Goal: Obtain resource: Download file/media

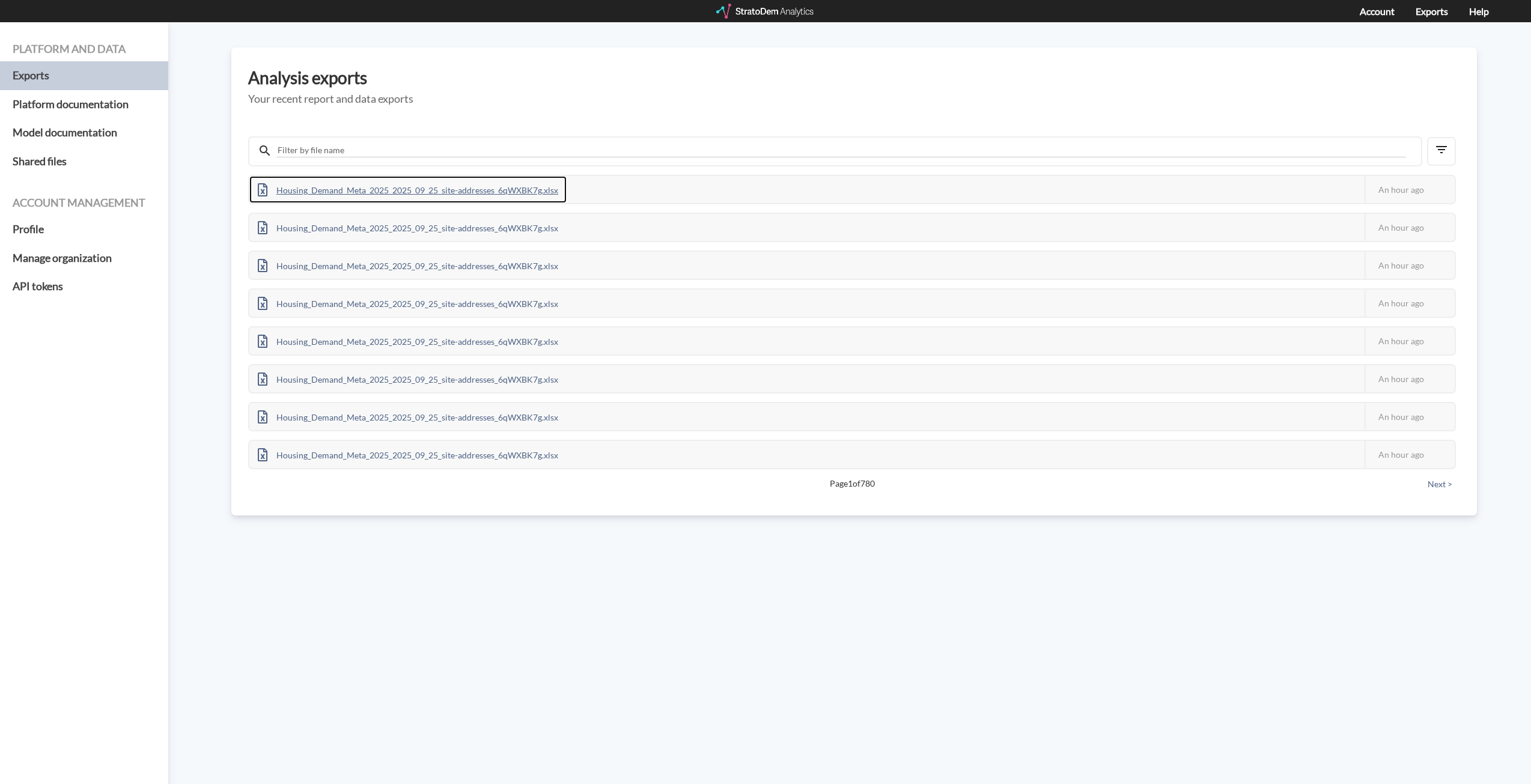
click at [519, 191] on div "Housing_Demand_Meta_2025_2025_09_25_site-addresses_6qWXBK7g.xlsx" at bounding box center [408, 189] width 317 height 27
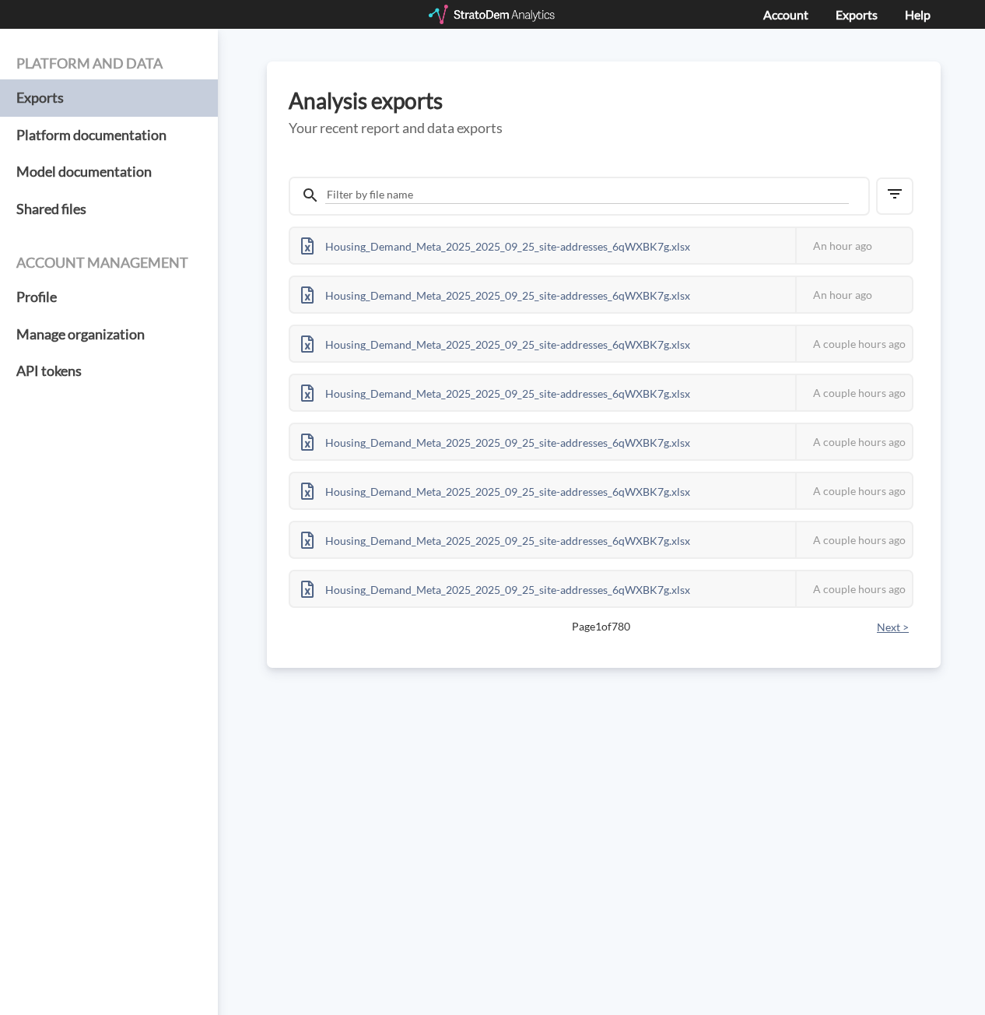
click at [889, 627] on button "Next >" at bounding box center [892, 627] width 41 height 17
click at [899, 630] on button "Next >" at bounding box center [892, 627] width 41 height 17
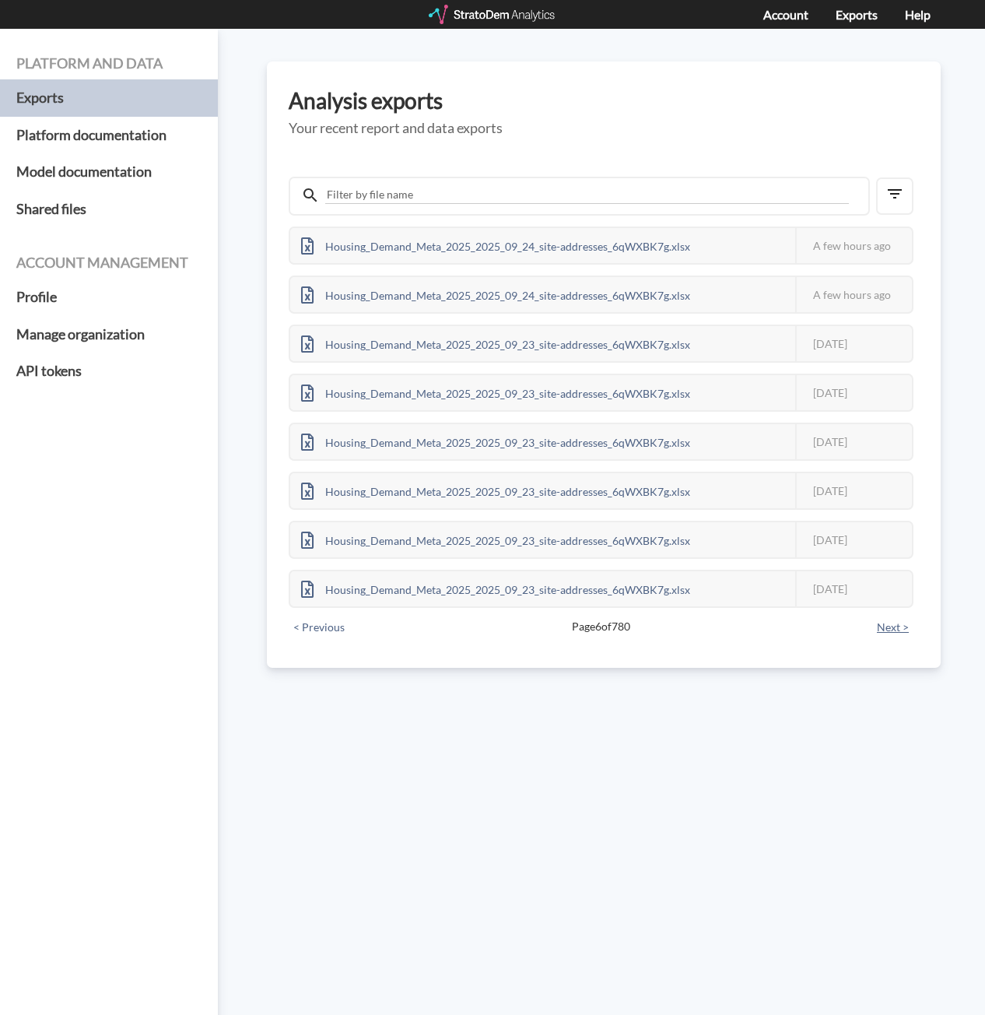
click at [899, 630] on button "Next >" at bounding box center [892, 627] width 41 height 17
click at [326, 629] on button "< Previous" at bounding box center [319, 627] width 61 height 17
click at [326, 630] on button "< Previous" at bounding box center [319, 627] width 61 height 17
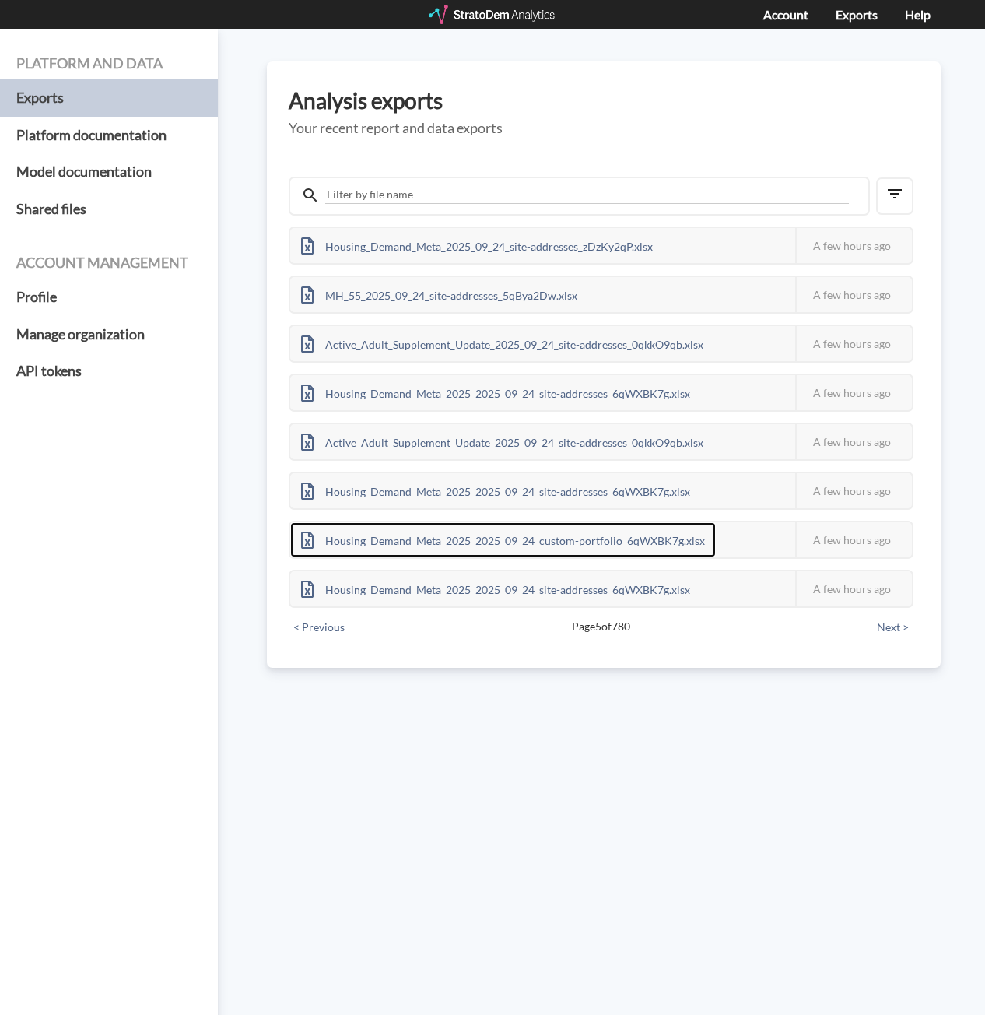
click at [583, 546] on div "Housing_Demand_Meta_2025_2025_09_24_custom-portfolio_6qWXBK7g.xlsx" at bounding box center [503, 539] width 426 height 35
click at [778, 734] on div "Platform and data Exports Platform documentation Model documentation Shared fil…" at bounding box center [492, 522] width 985 height 986
click at [900, 627] on button "Next >" at bounding box center [892, 627] width 41 height 17
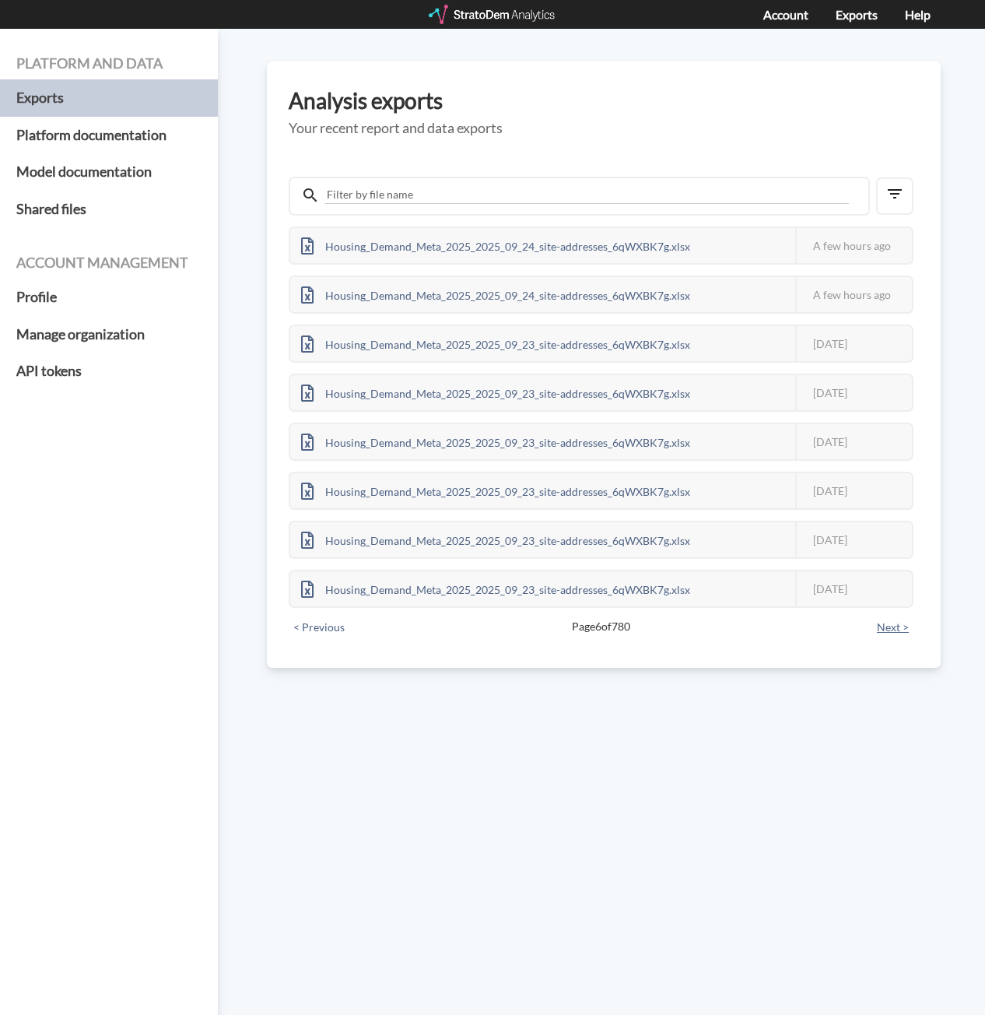
click at [895, 630] on button "Next >" at bounding box center [892, 627] width 41 height 17
click at [895, 630] on button "Next >" at bounding box center [892, 624] width 41 height 17
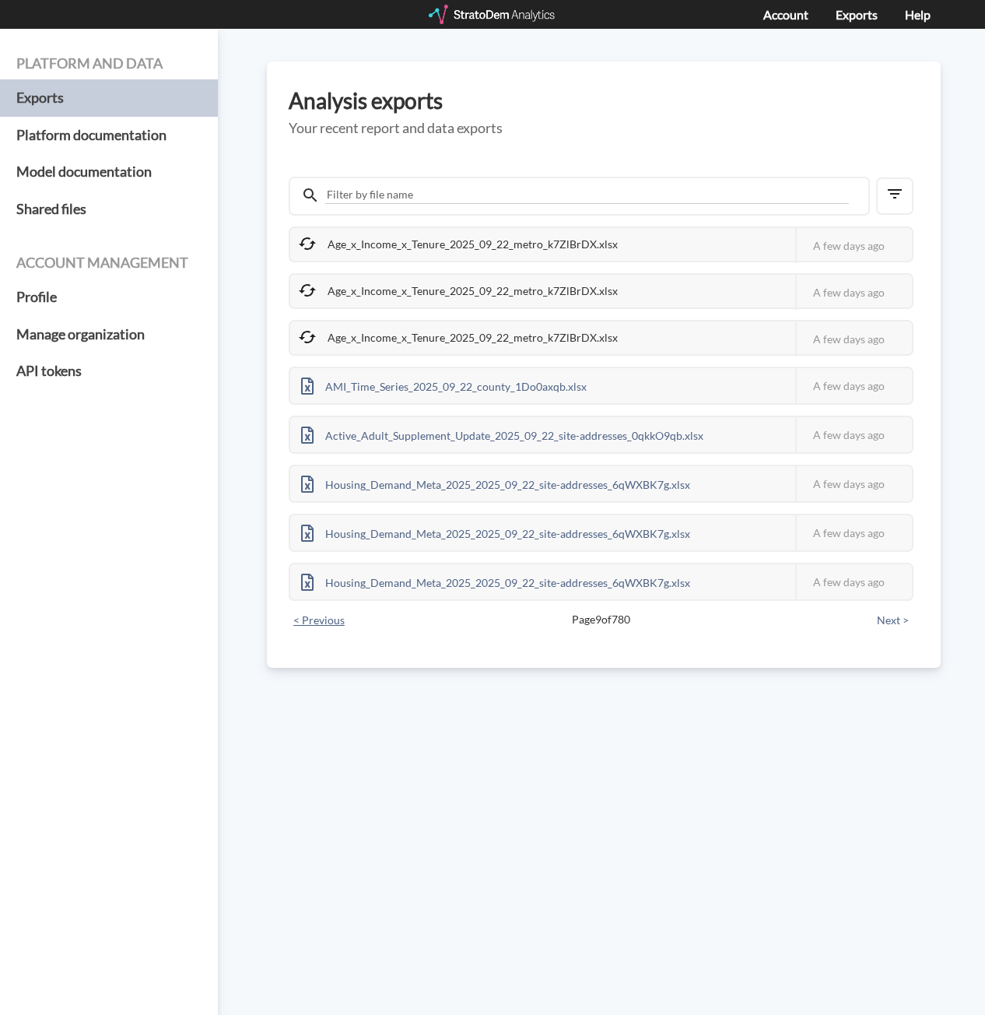
click at [329, 618] on button "< Previous" at bounding box center [319, 620] width 61 height 17
click at [317, 616] on button "< Previous" at bounding box center [319, 620] width 61 height 17
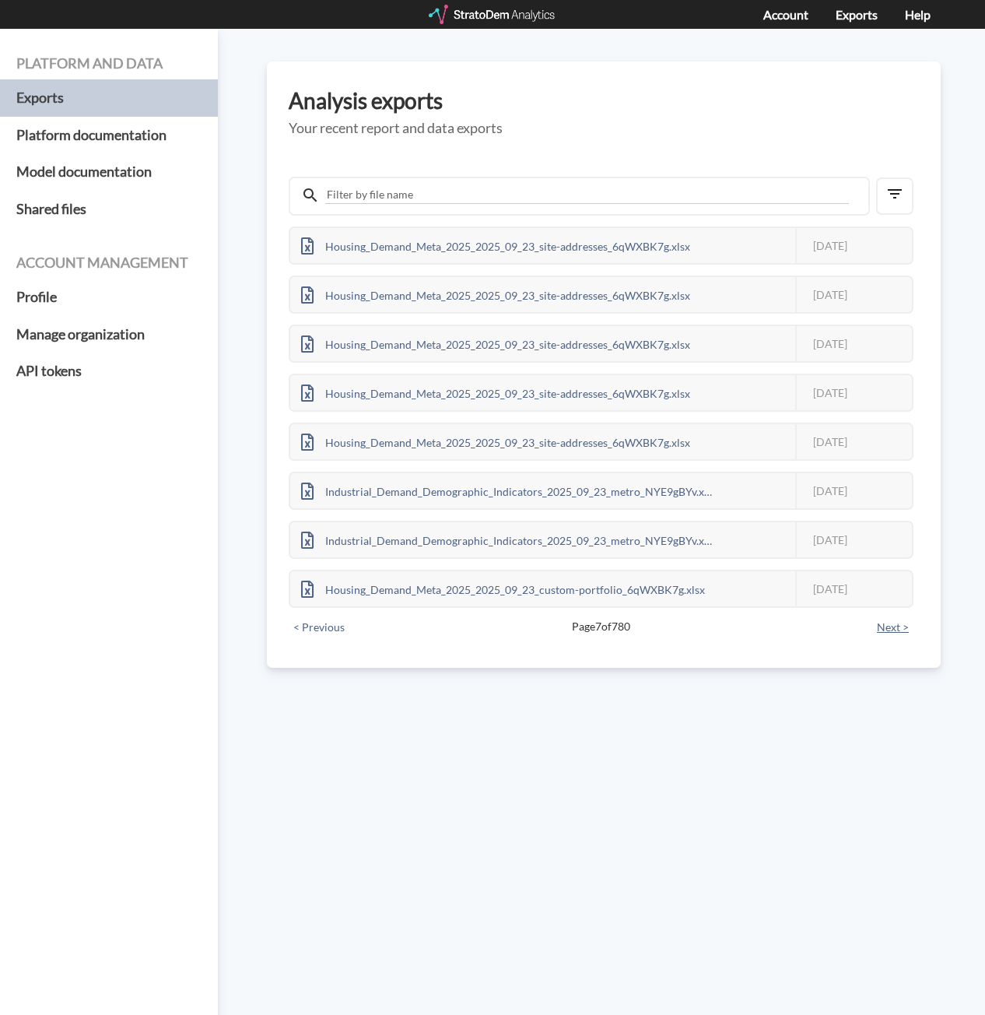
click at [898, 632] on button "Next >" at bounding box center [892, 627] width 41 height 17
click at [340, 623] on button "< Previous" at bounding box center [319, 624] width 61 height 17
click at [340, 624] on button "< Previous" at bounding box center [319, 627] width 61 height 17
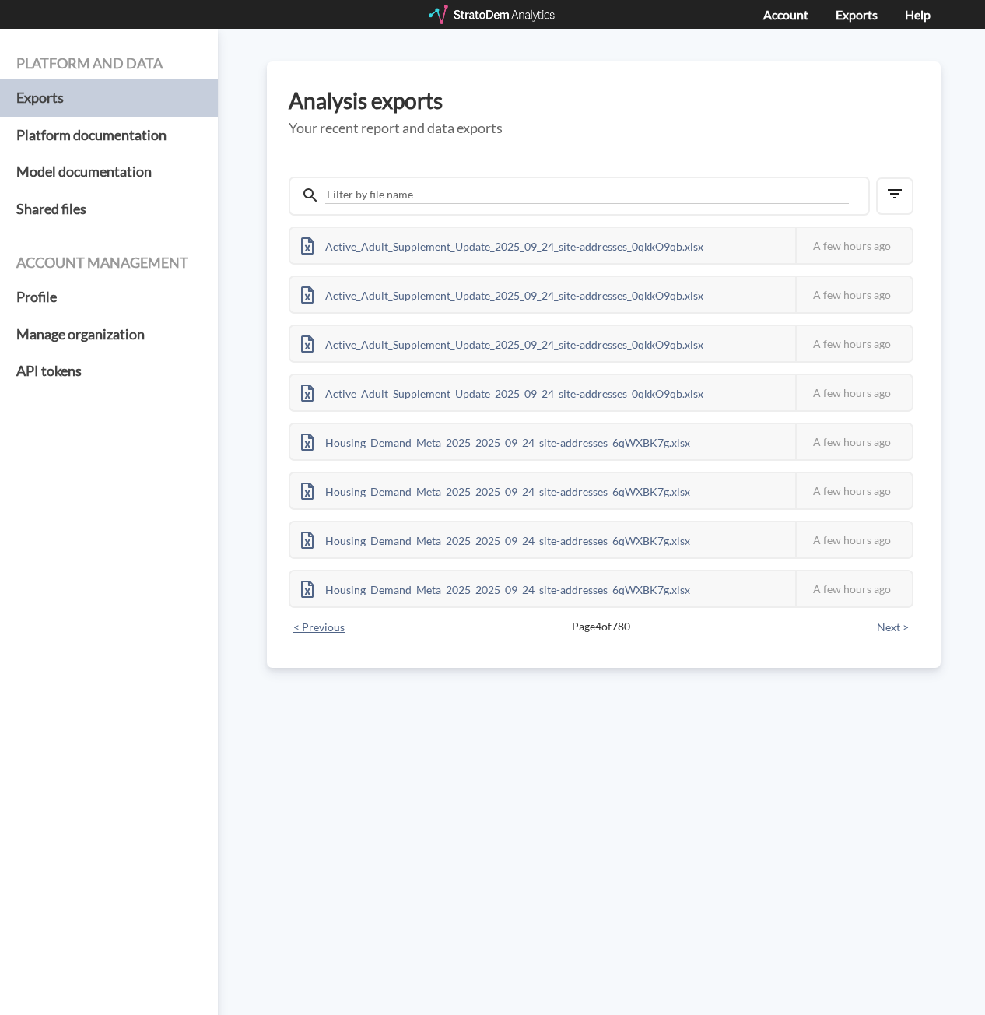
click at [340, 624] on button "< Previous" at bounding box center [319, 627] width 61 height 17
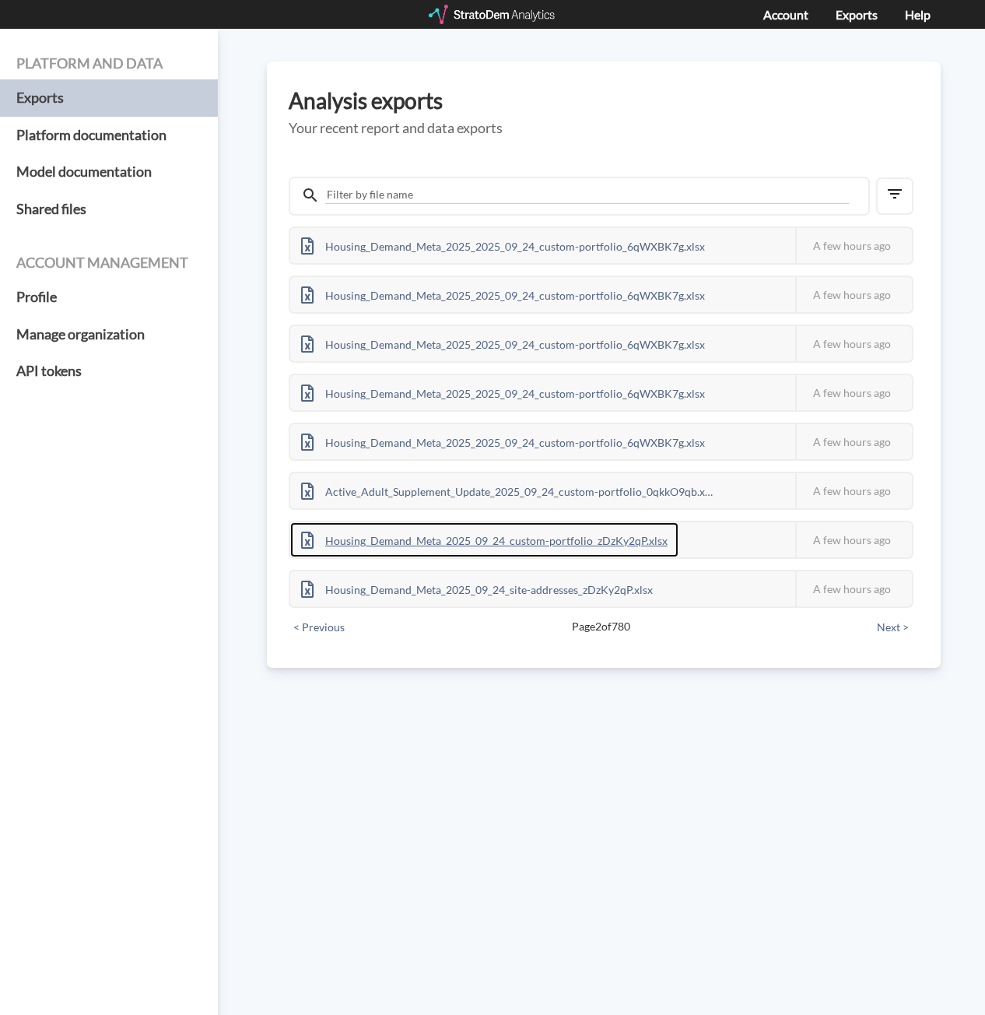
click at [458, 538] on div "Housing_Demand_Meta_2025_09_24_custom-portfolio_zDzKy2qP.xlsx" at bounding box center [484, 539] width 388 height 35
drag, startPoint x: 491, startPoint y: 712, endPoint x: 486, endPoint y: 694, distance: 18.5
click at [490, 712] on div "Platform and data Exports Platform documentation Model documentation Shared fil…" at bounding box center [492, 522] width 985 height 986
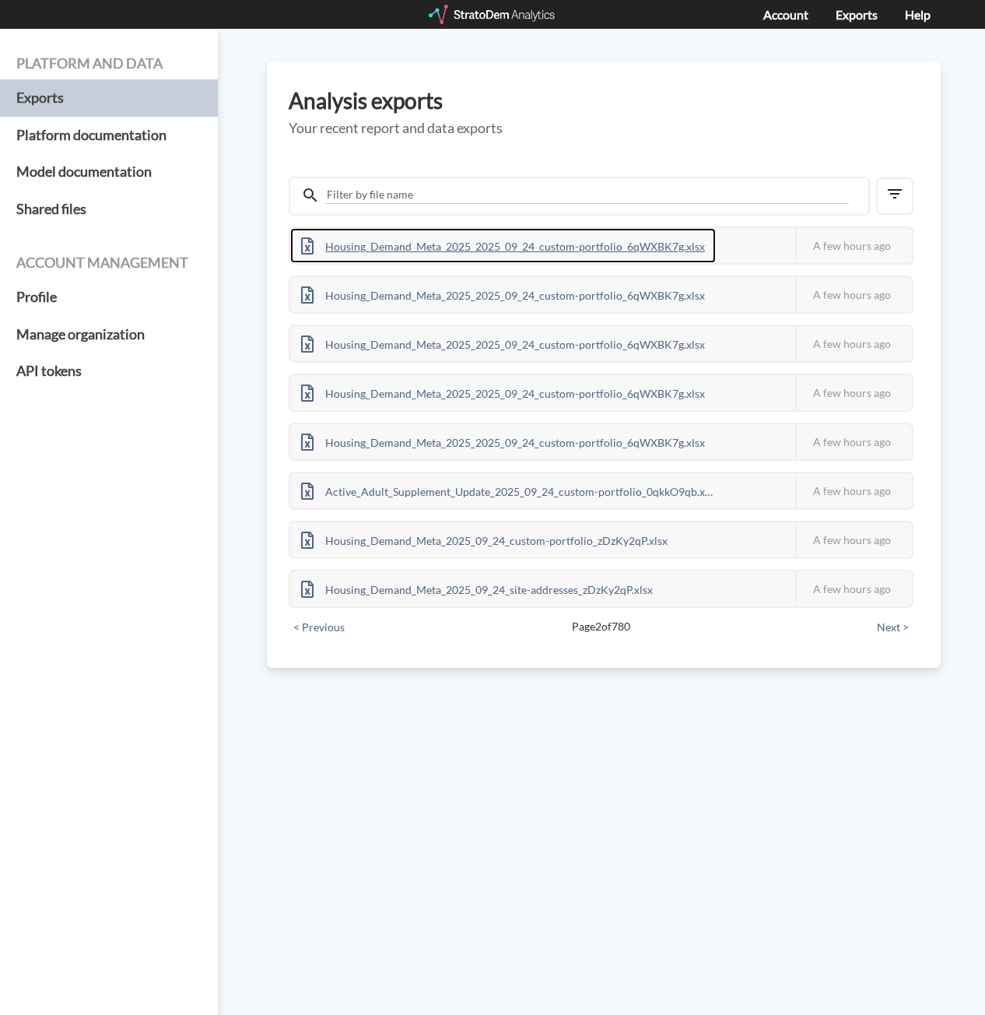
click at [508, 251] on div "Housing_Demand_Meta_2025_2025_09_24_custom-portfolio_6qWXBK7g.xlsx" at bounding box center [503, 245] width 426 height 35
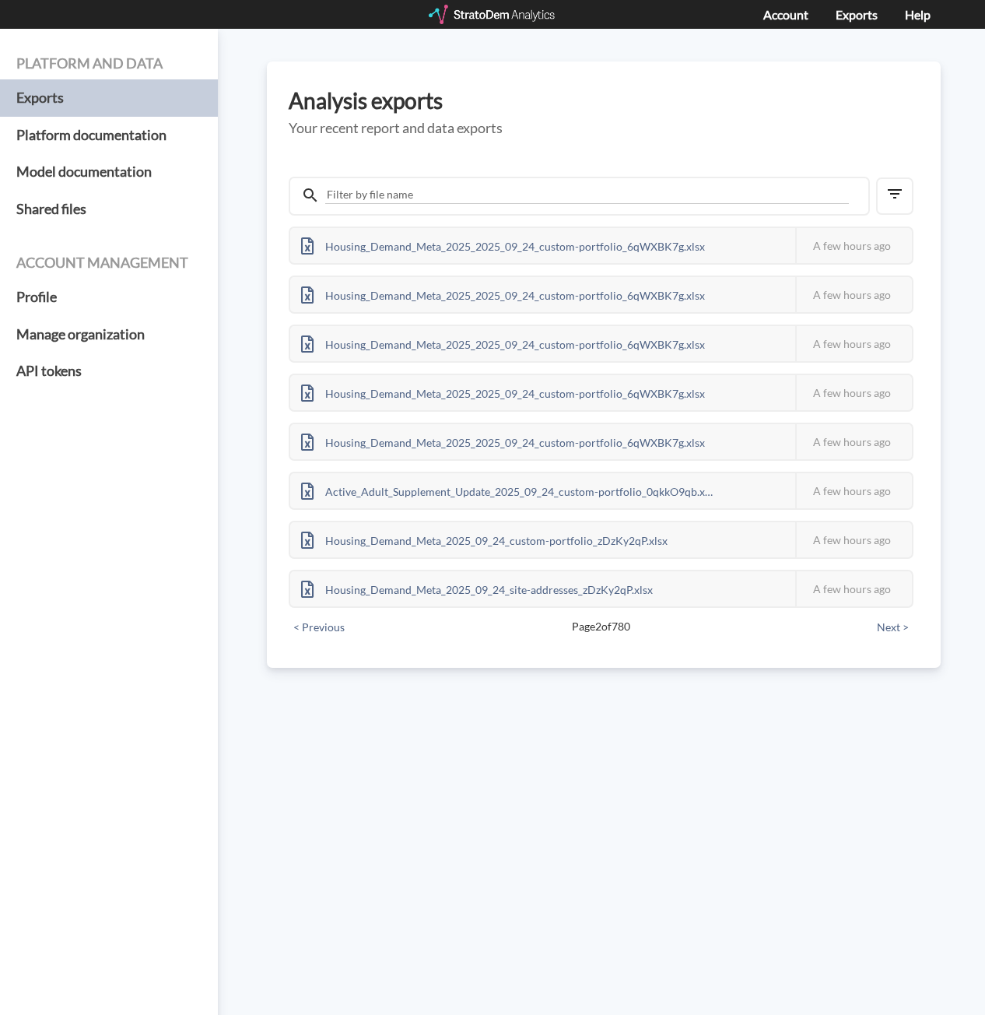
drag, startPoint x: 262, startPoint y: 35, endPoint x: 122, endPoint y: 74, distance: 145.4
click at [262, 35] on div "Platform and data Exports Platform documentation Model documentation Shared fil…" at bounding box center [492, 522] width 985 height 986
click at [488, 10] on div at bounding box center [493, 14] width 128 height 19
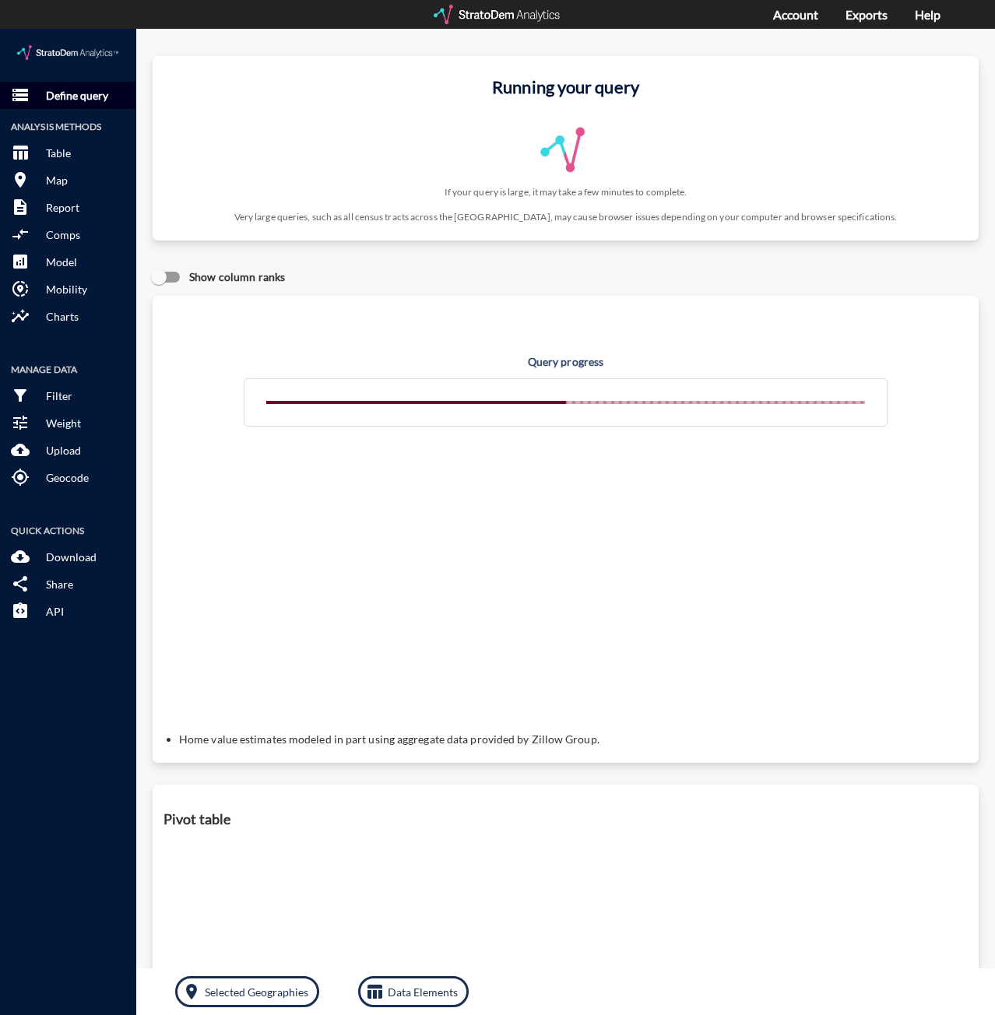
click p "Define query"
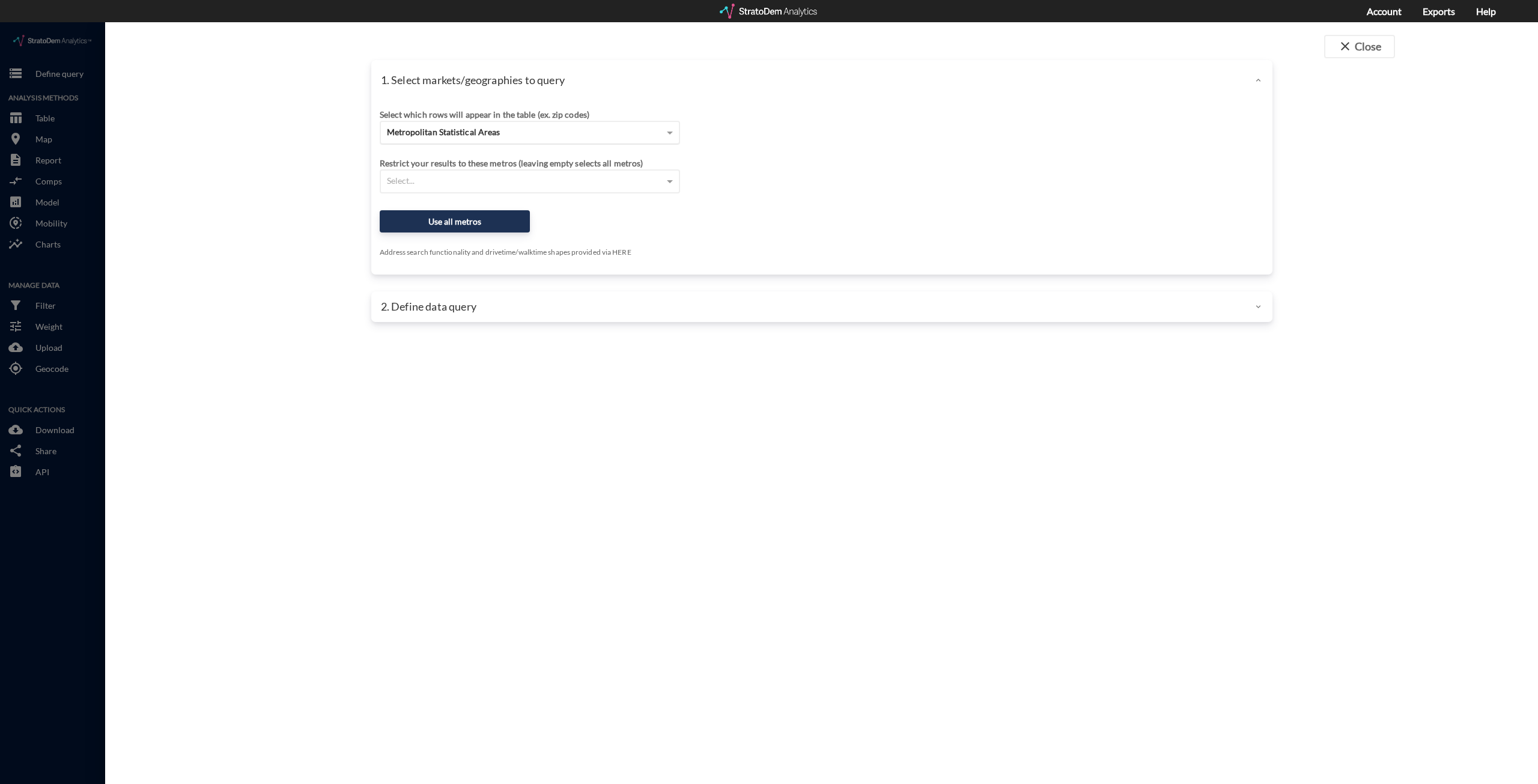
click div "Metropolitan Statistical Areas"
click div "Custom portfolio"
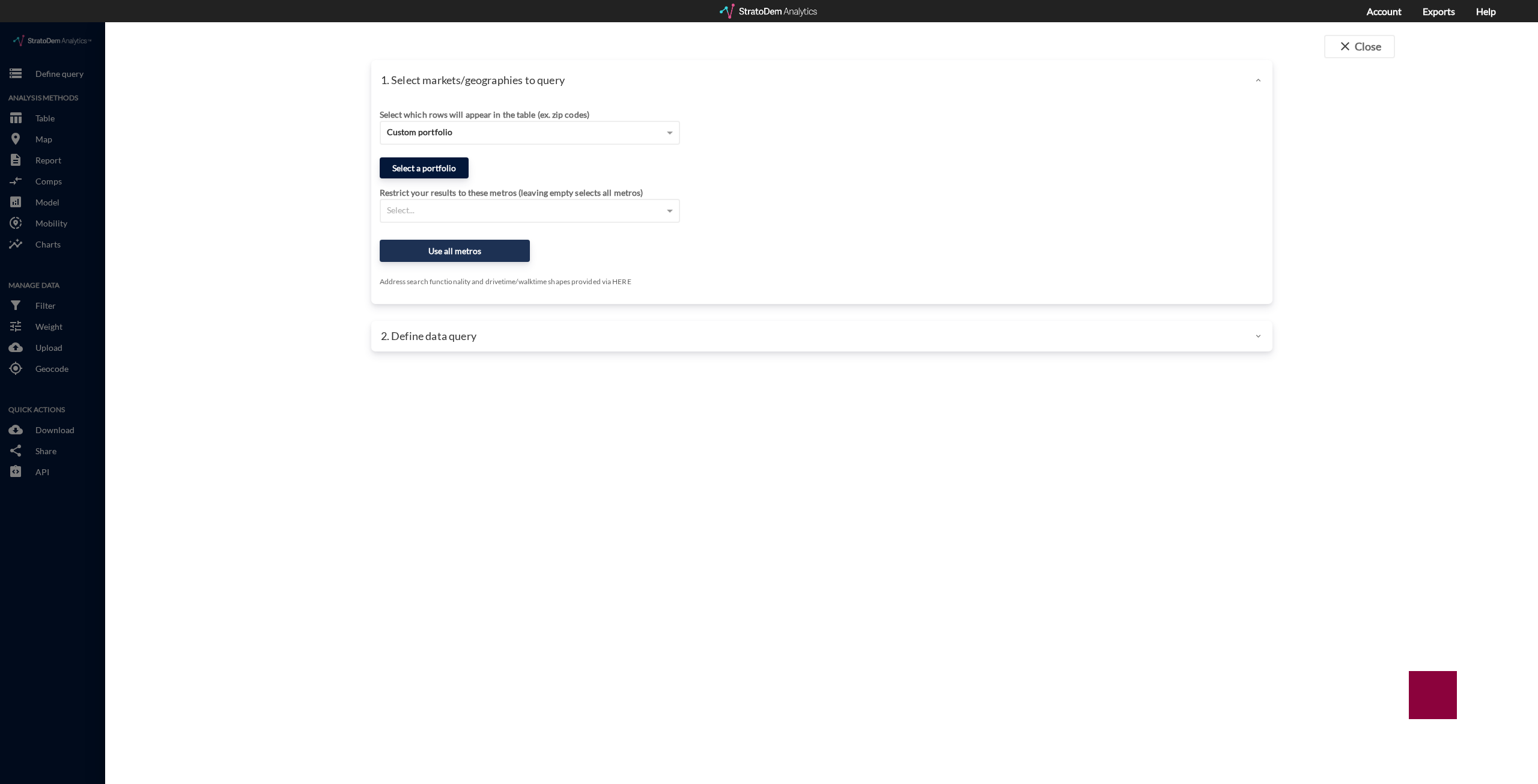
click button "Select a portfolio"
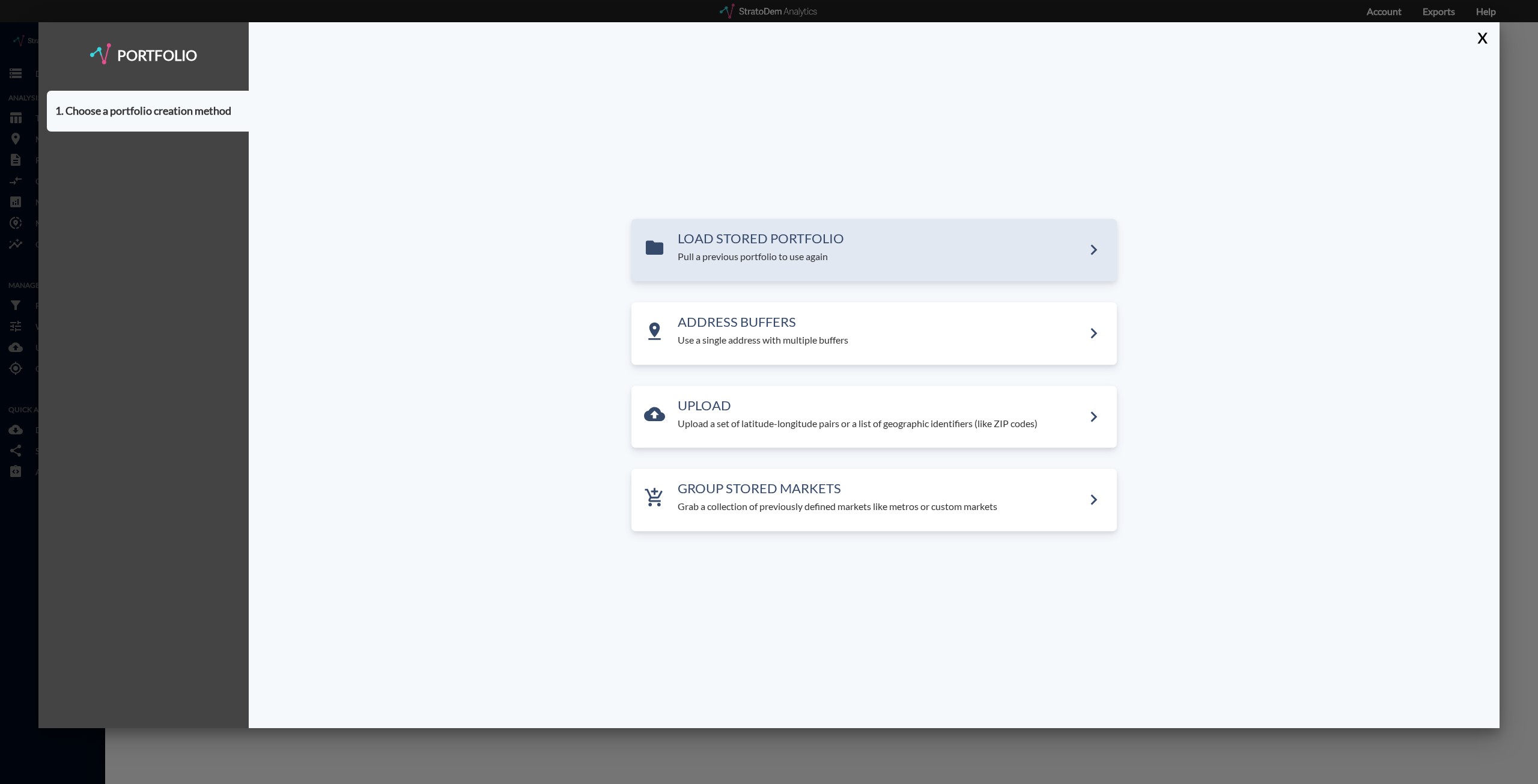
click at [757, 248] on div "LOAD STORED PORTFOLIO Pull a previous portfolio to use again" at bounding box center [880, 248] width 405 height 32
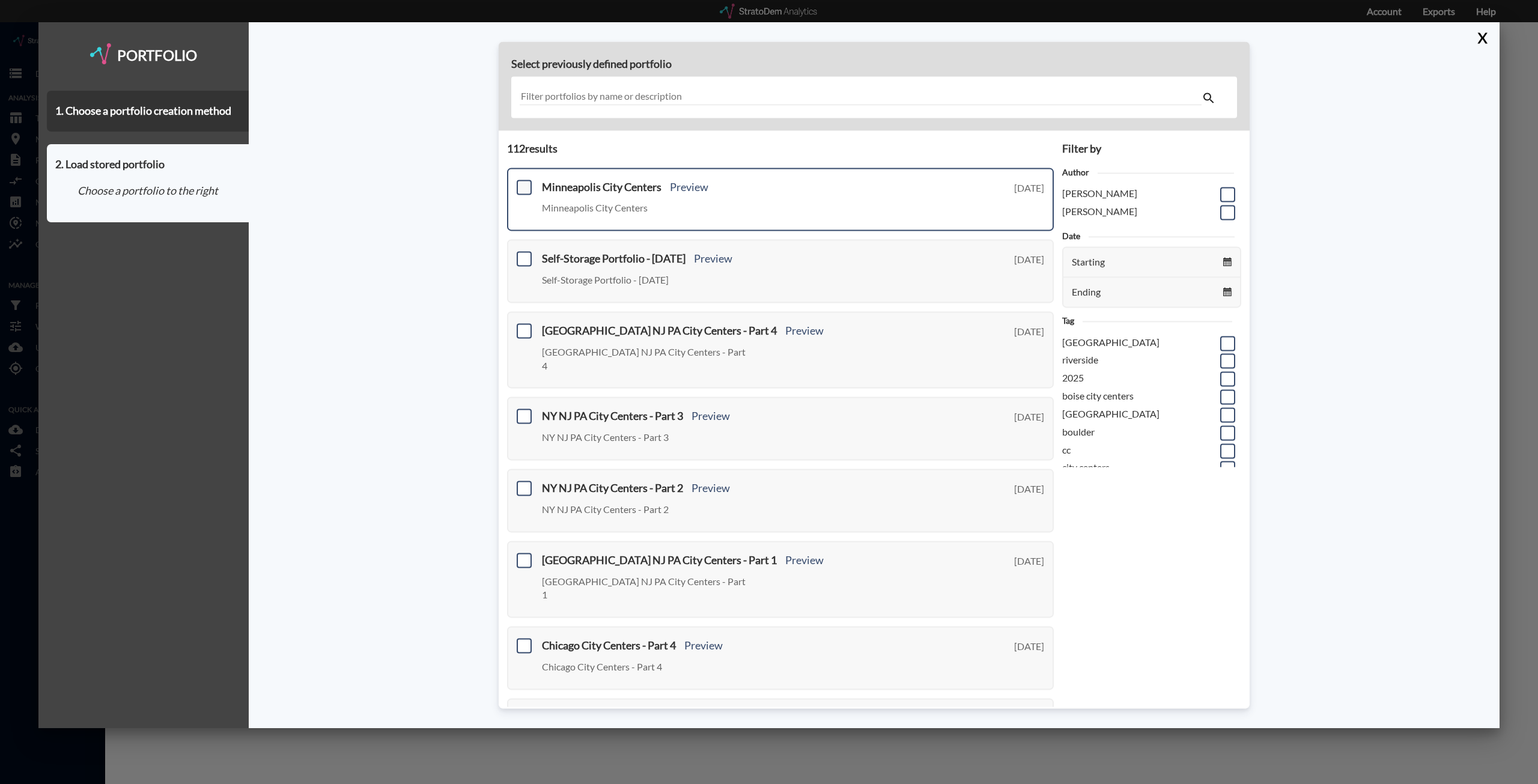
click at [529, 188] on span at bounding box center [523, 187] width 15 height 15
click at [523, 182] on input "checkbox" at bounding box center [523, 182] width 0 height 0
click at [186, 246] on button "Use this portfolio" at bounding box center [148, 238] width 185 height 20
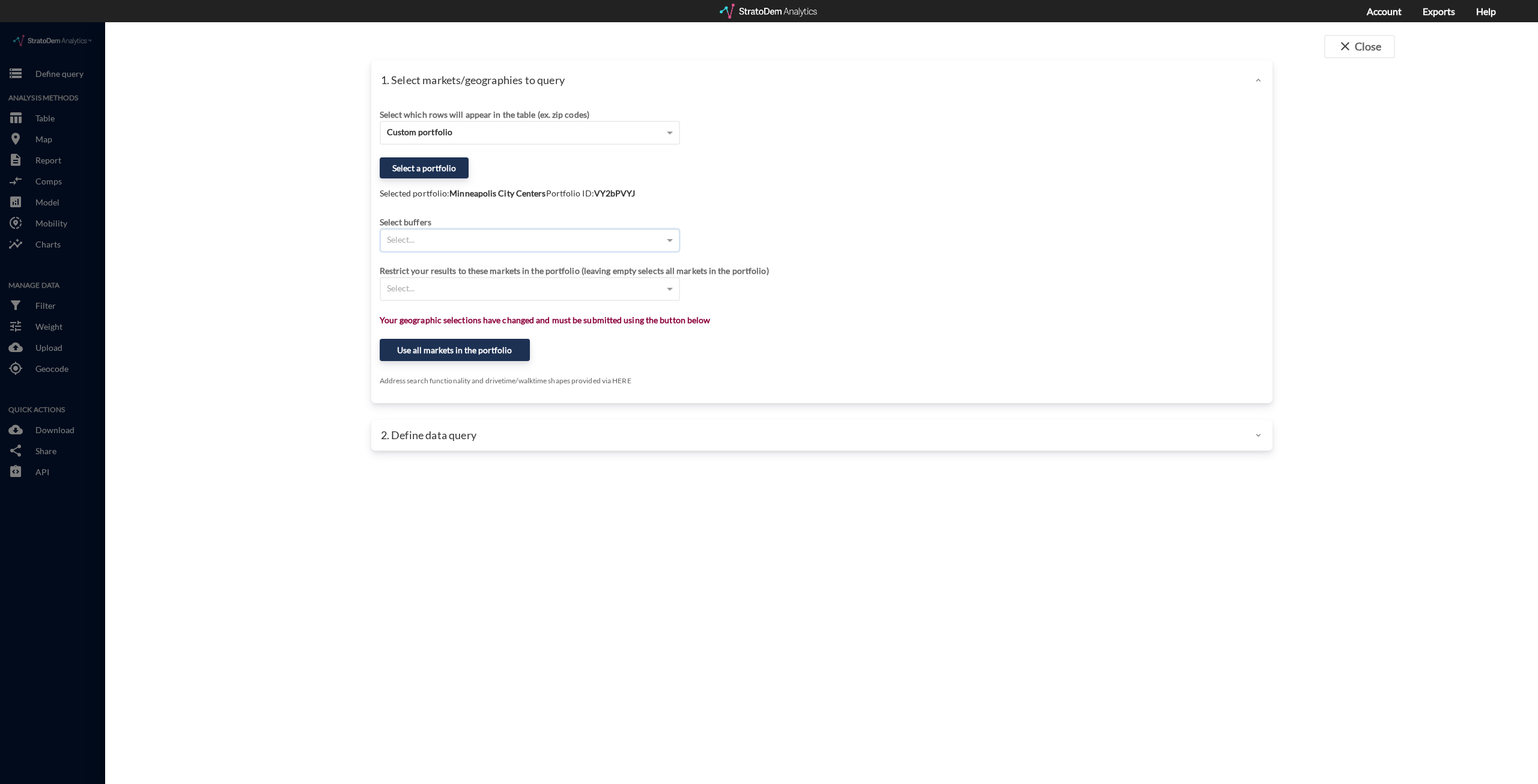
click div "Select..."
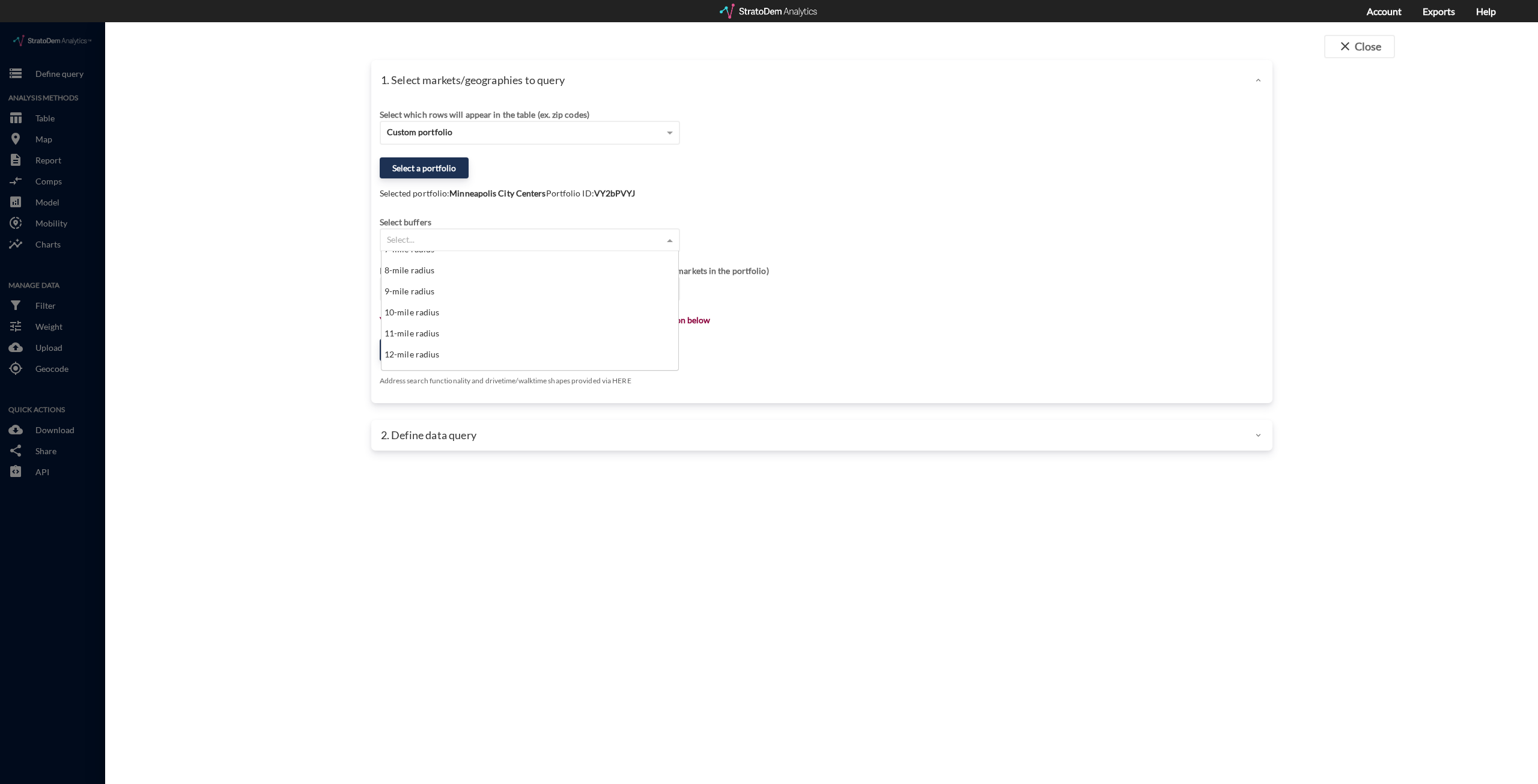
scroll to position [180, 0]
click div "10-mile radius"
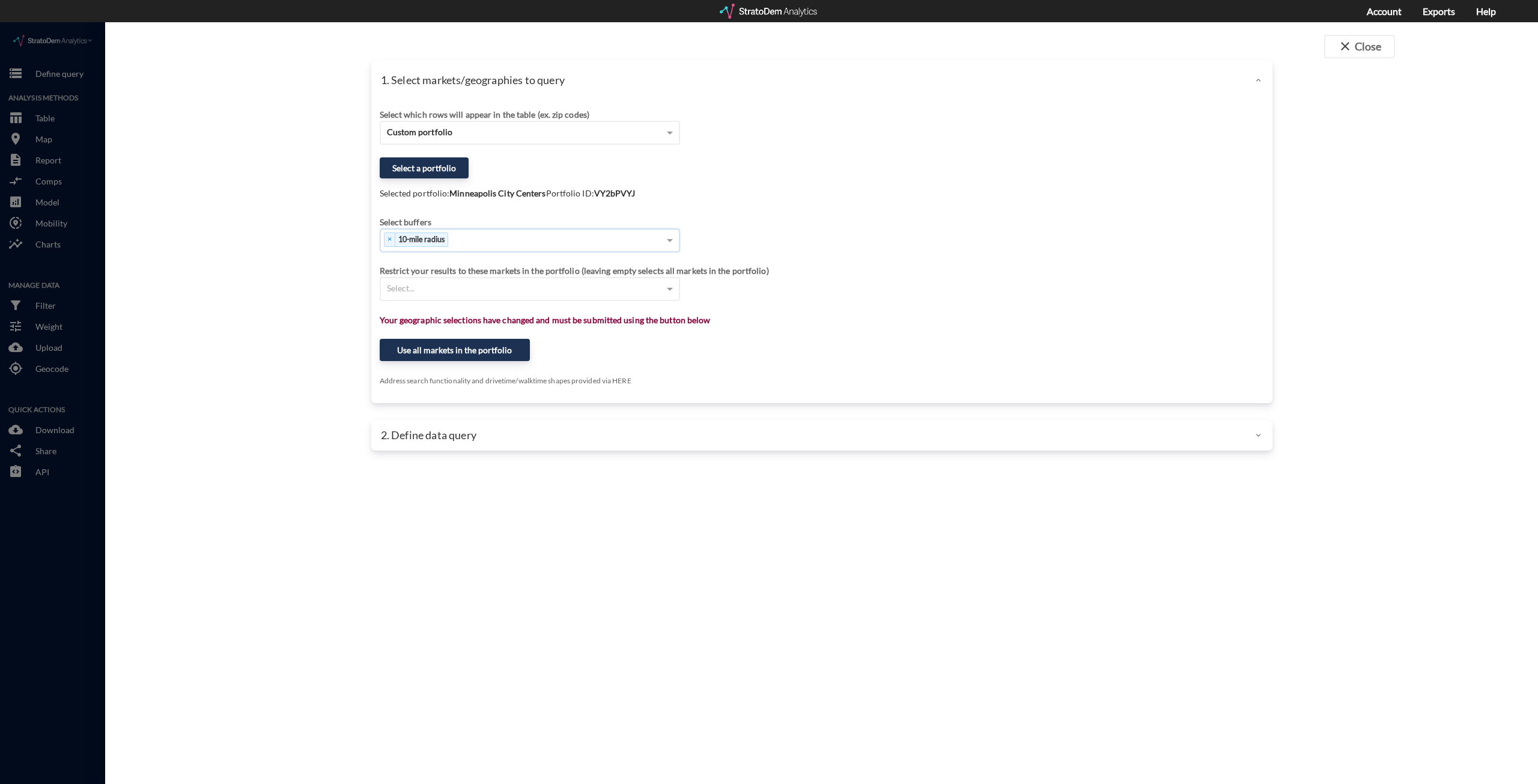
click div "1. Select markets/geographies to query Select which rows will appear in the tab…"
click div "Select..."
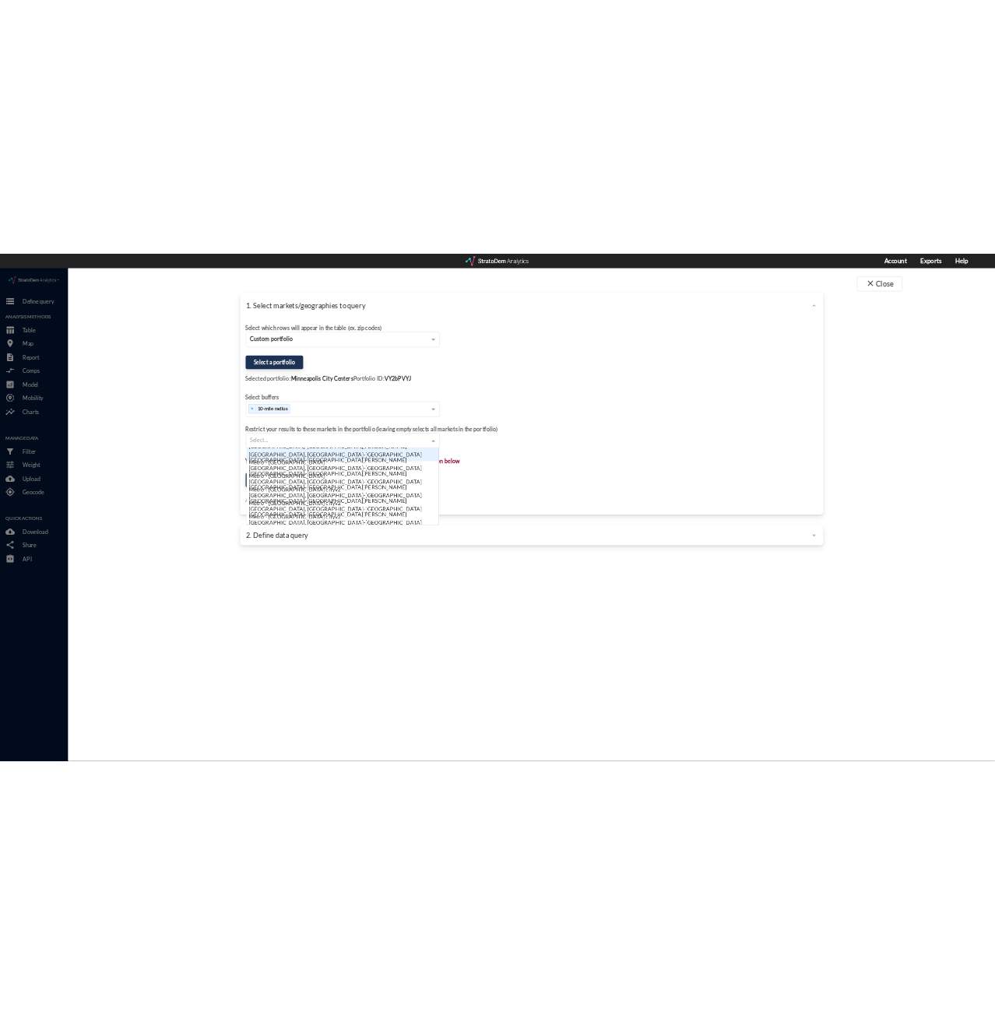
scroll to position [142, 375]
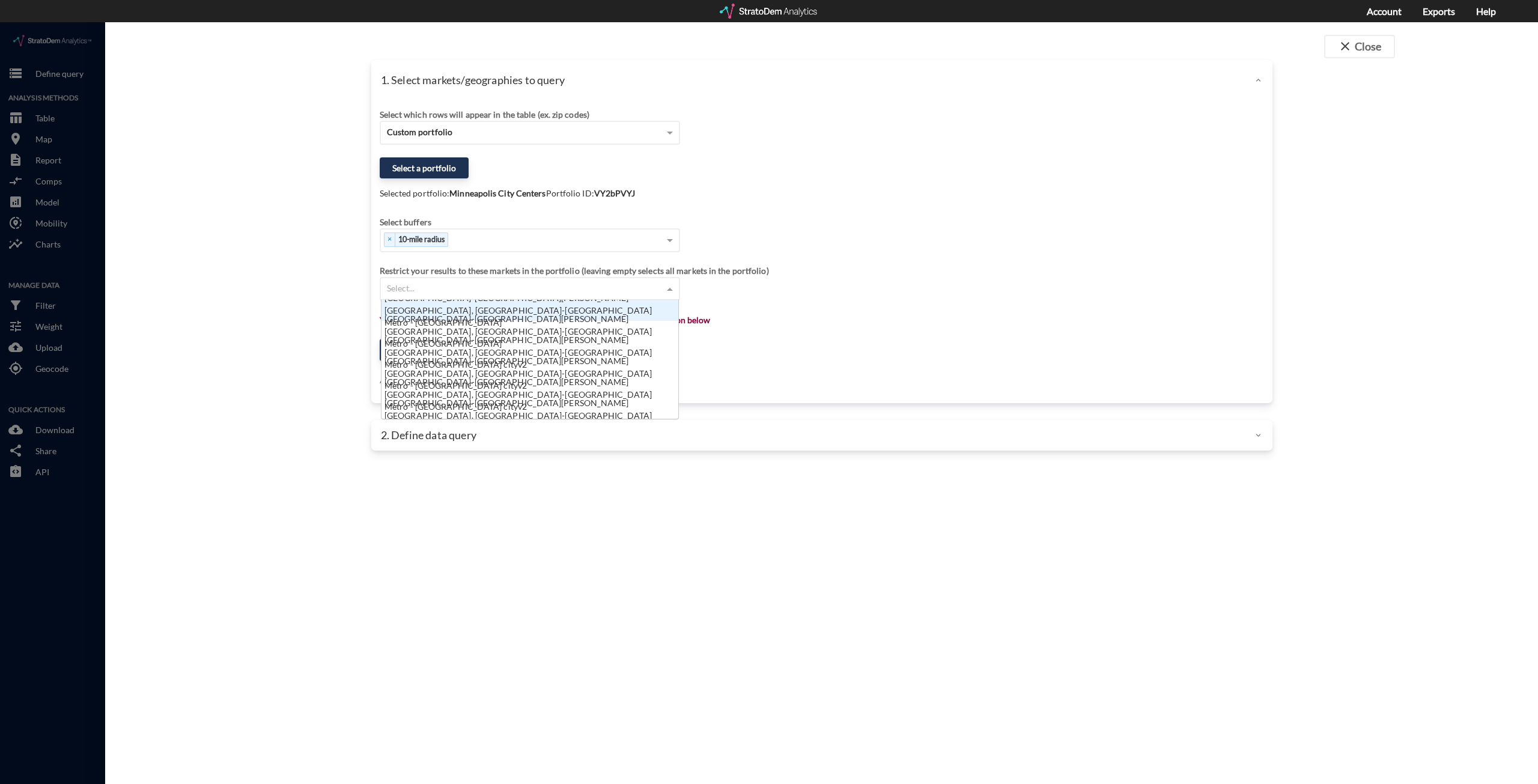
click div "1. Select markets/geographies to query Select which rows will appear in the tab…"
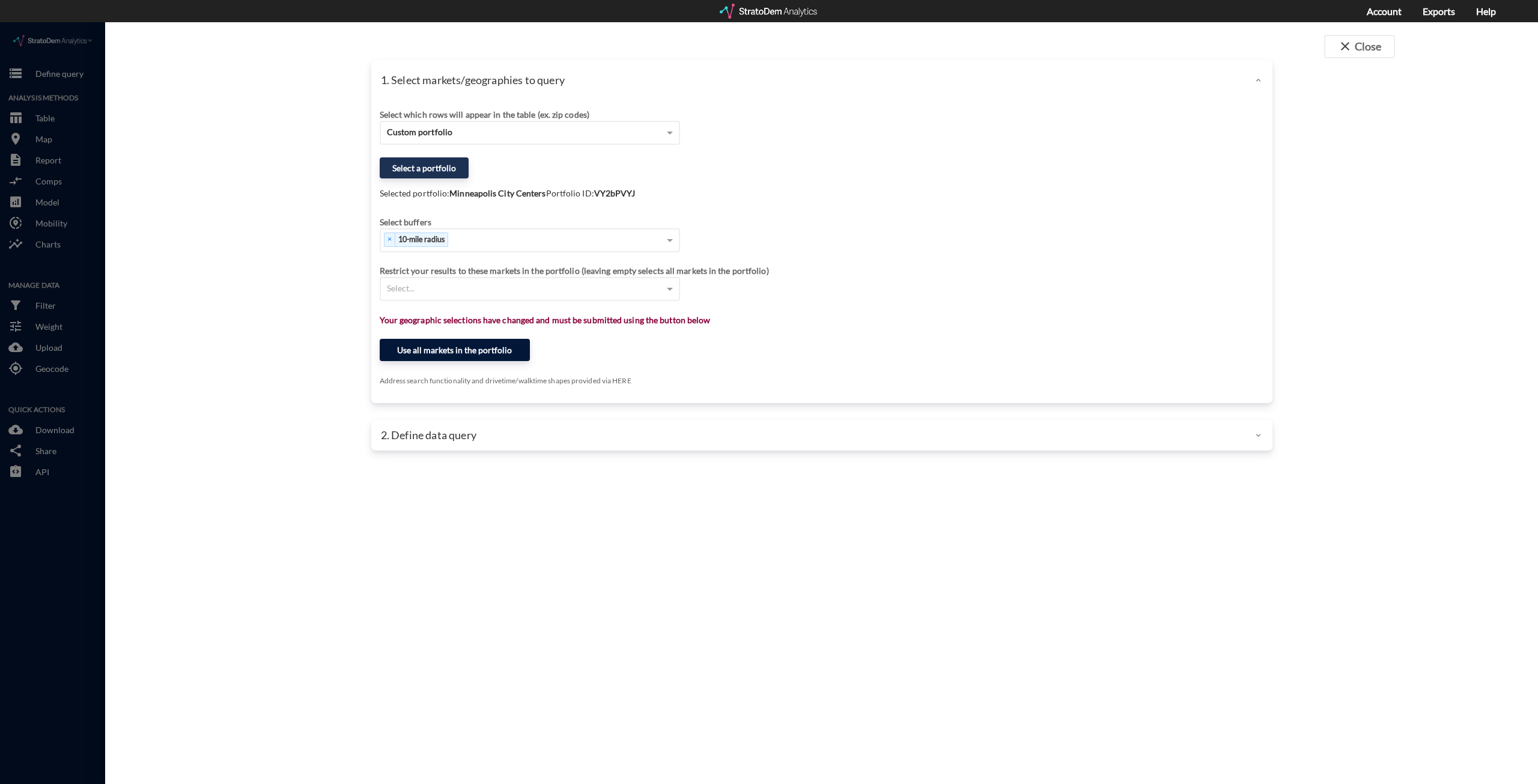
click button "Use all markets in the portfolio"
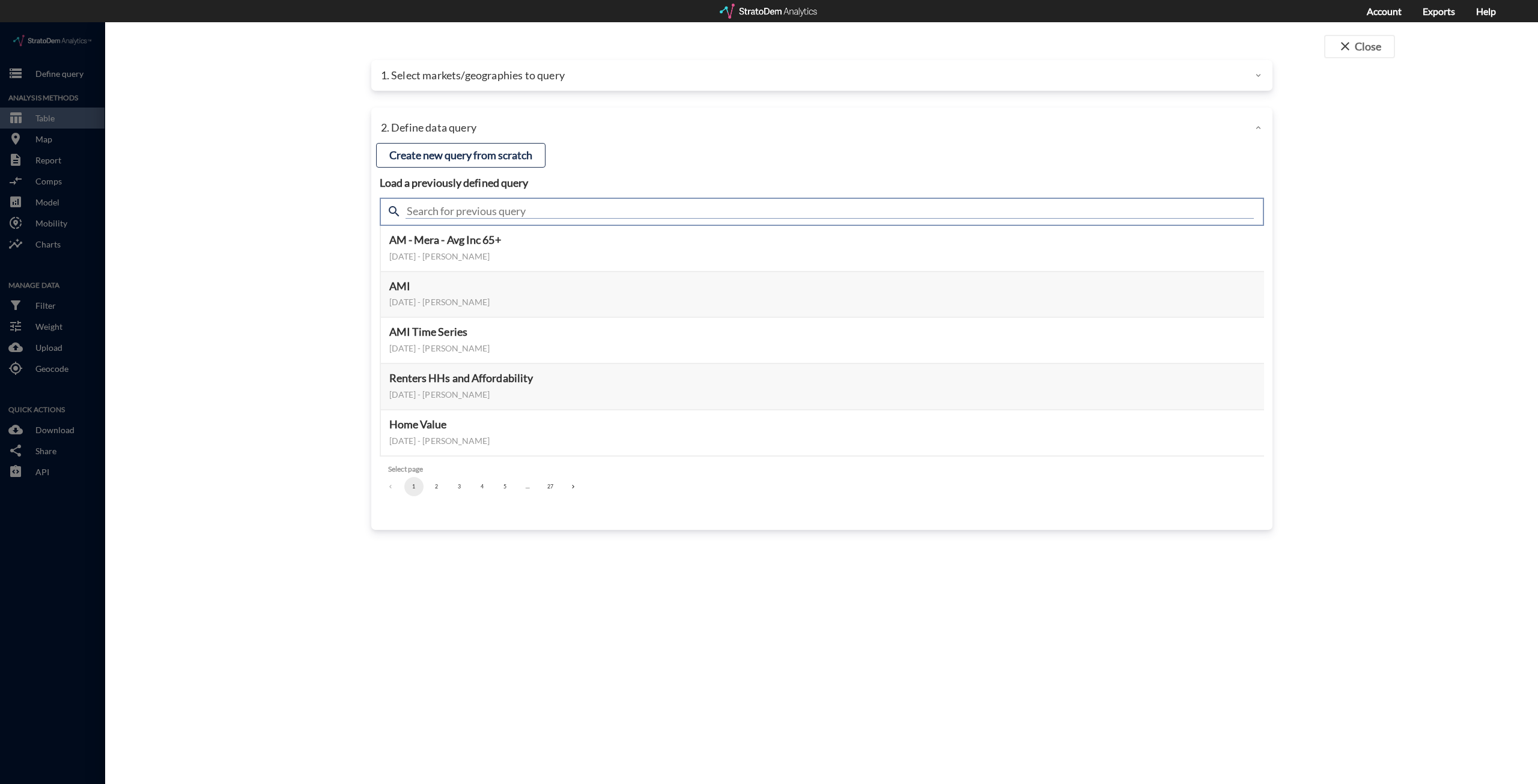
click input "text"
type input "housing demand"
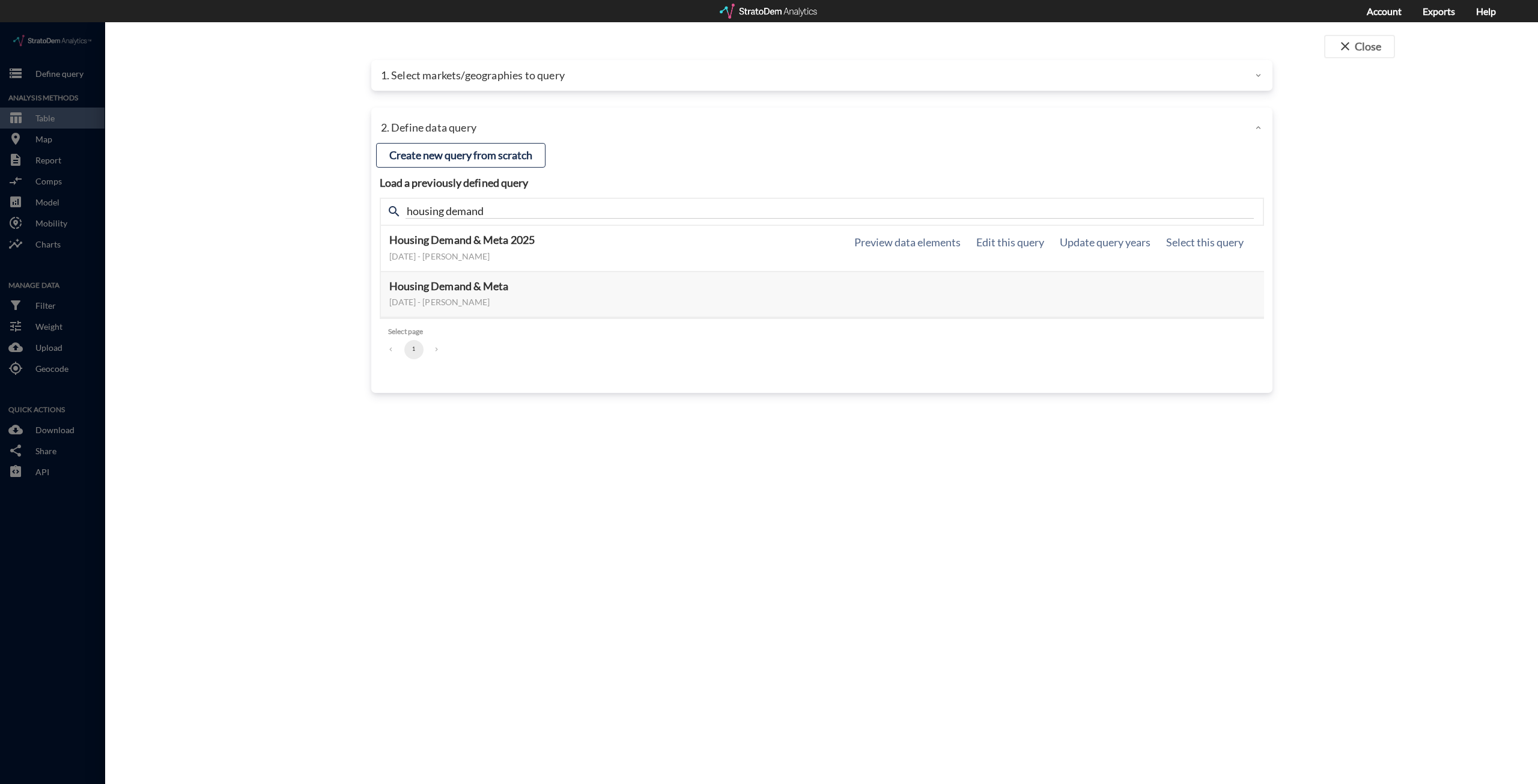
drag, startPoint x: 300, startPoint y: 281, endPoint x: 418, endPoint y: 226, distance: 130.2
click div "close Close 1. Select markets/geographies to query Select which rows will appea…"
click button "Select this query"
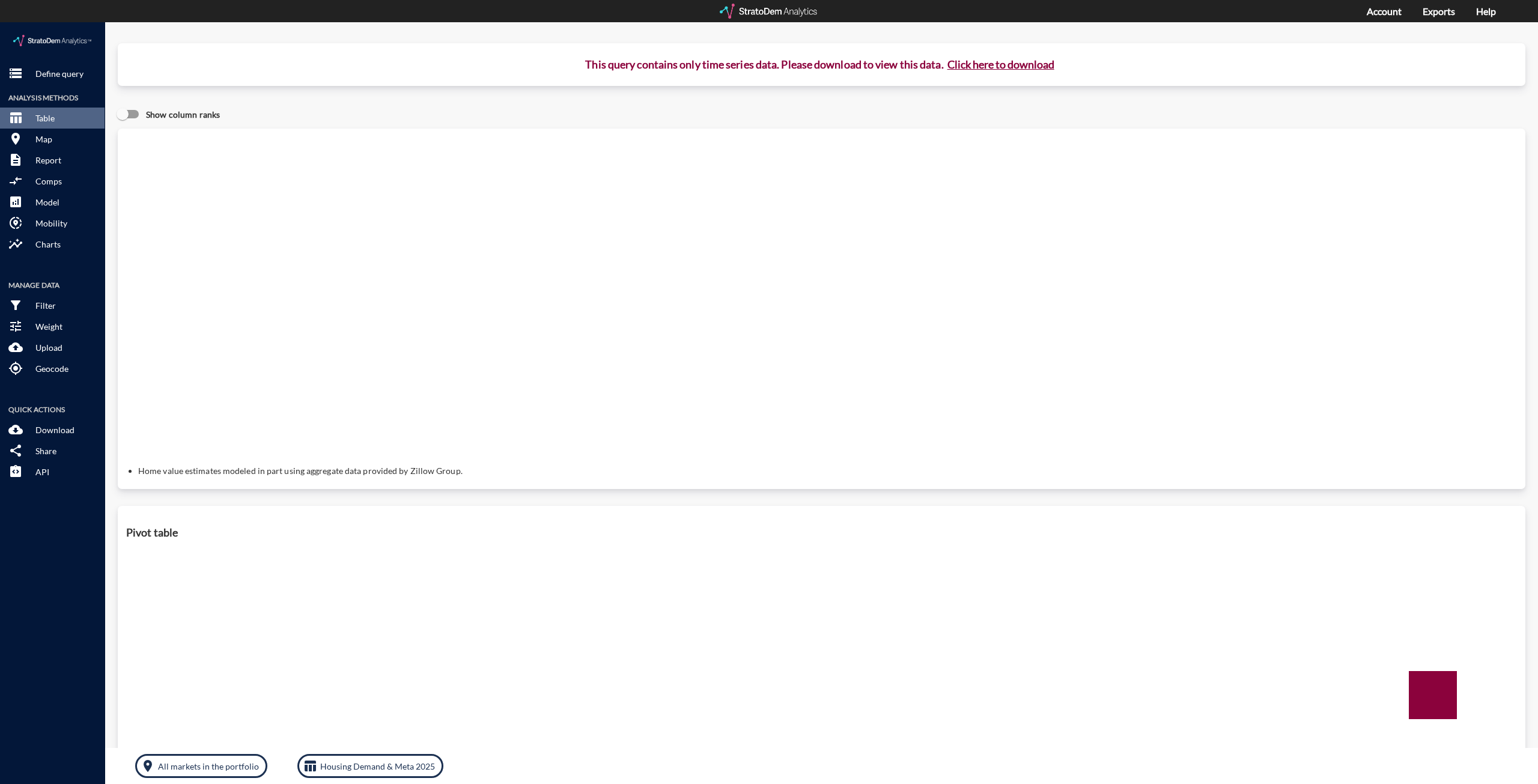
click button "Click here to download"
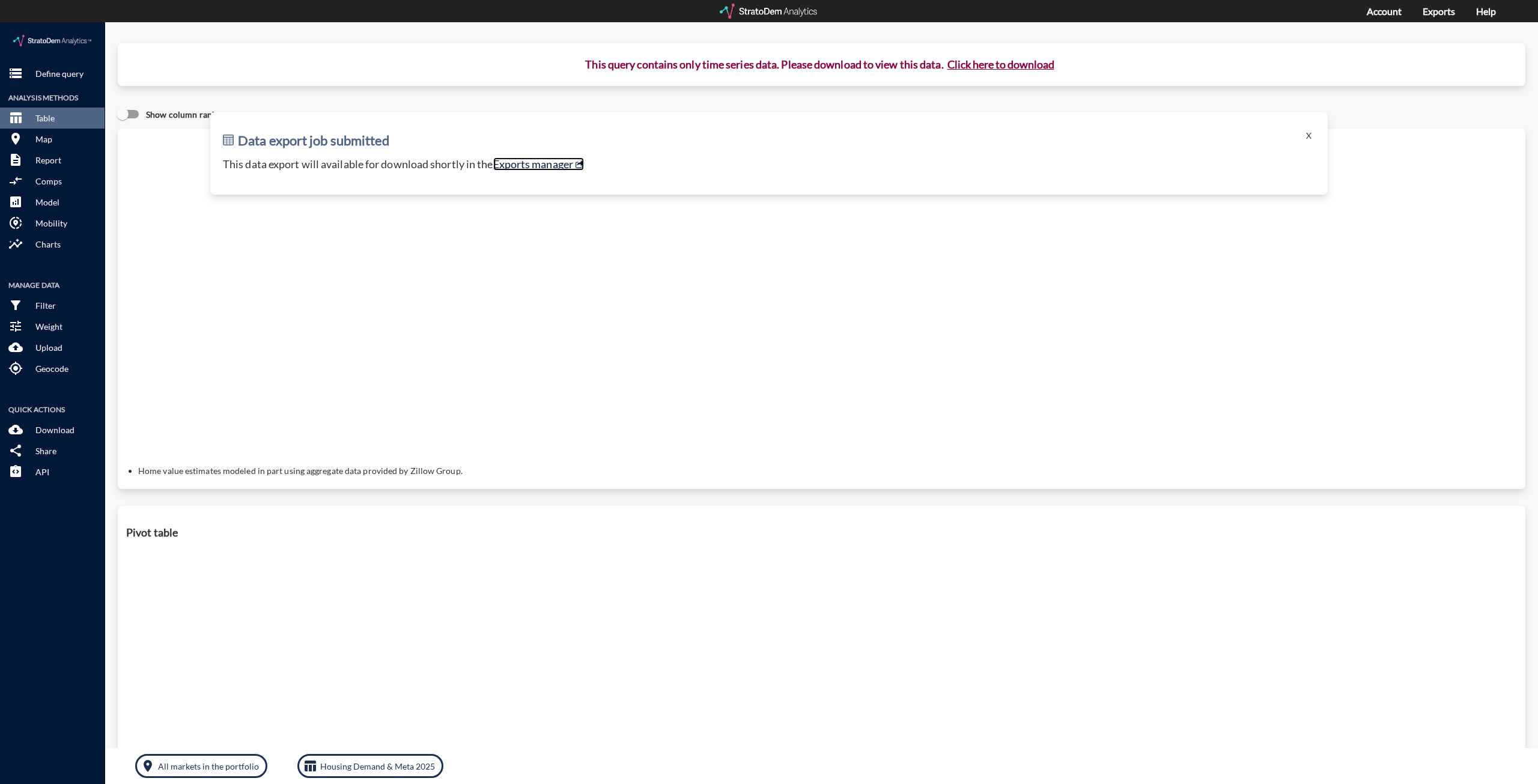
click link "Exports manager"
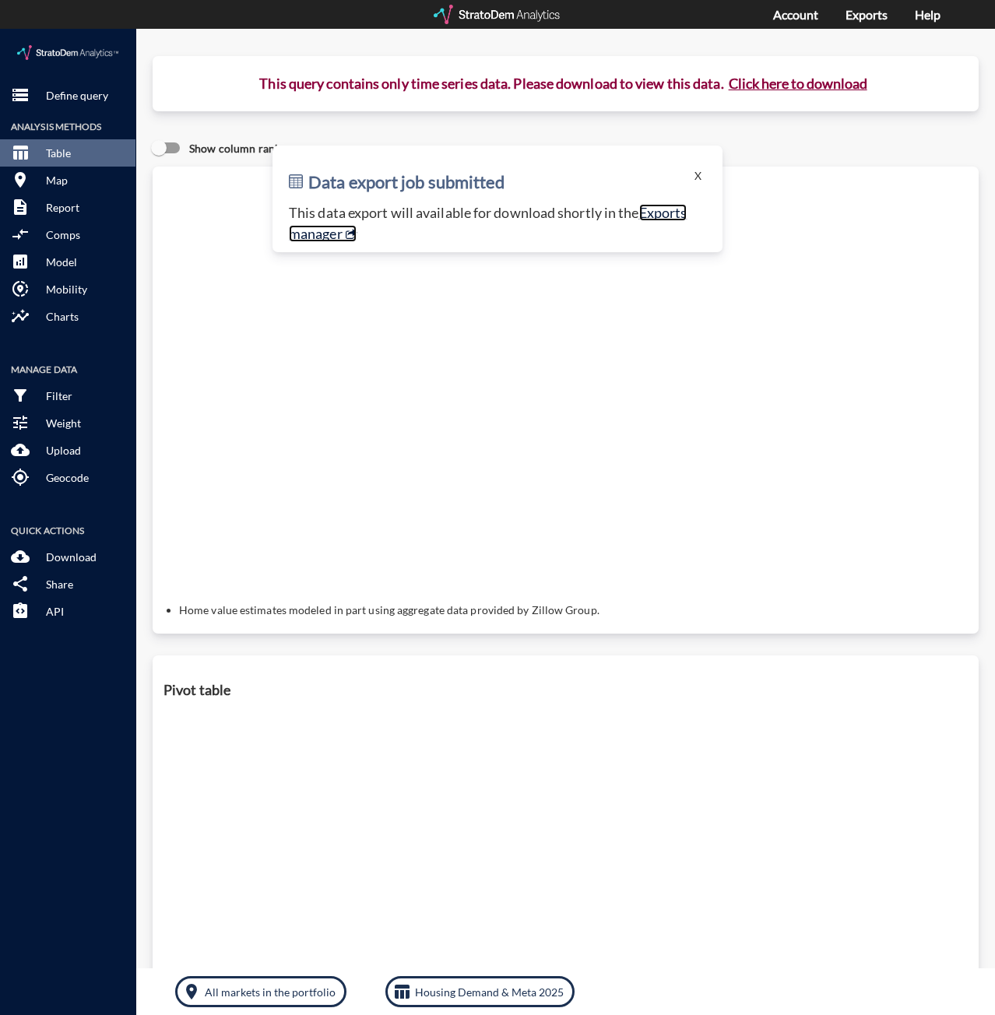
click link "Exports manager"
click p "Define query"
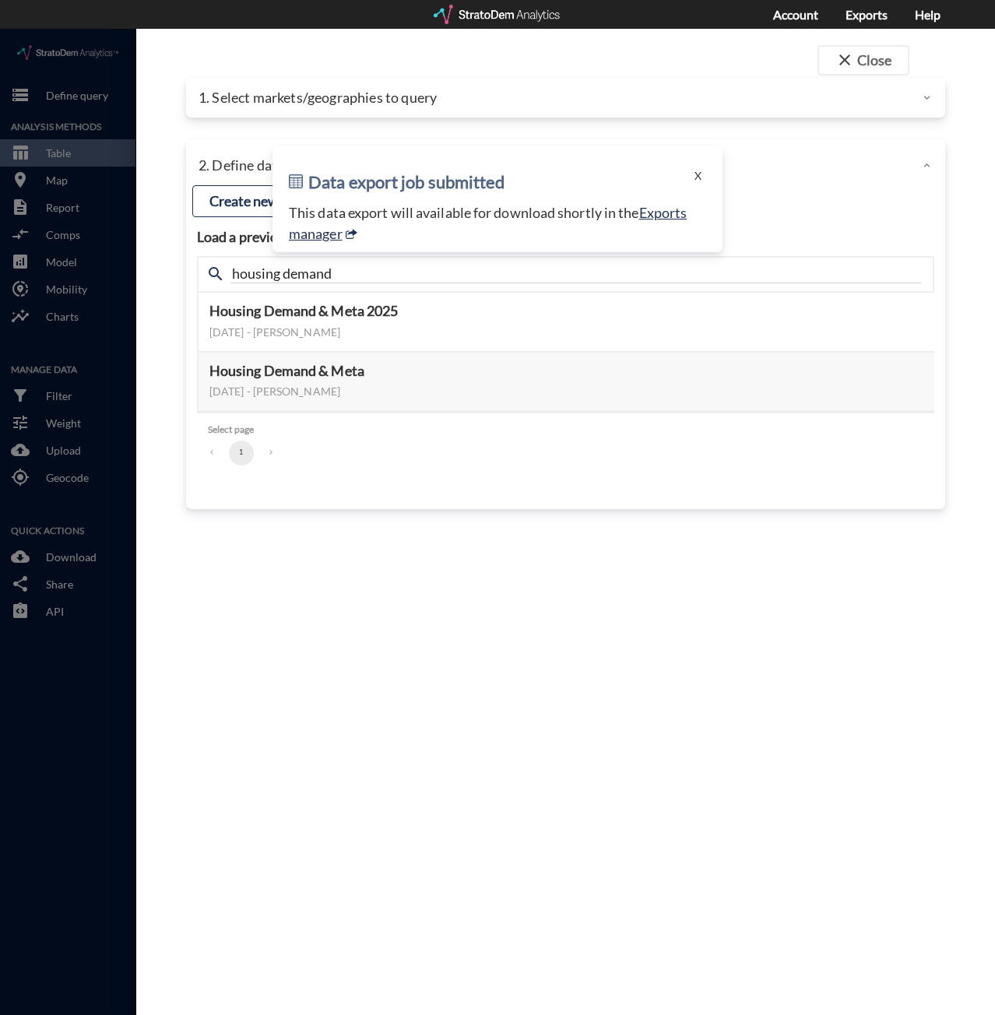
click h2 "Data export job submitted"
click button "X"
click p "1. Select markets/geographies to query"
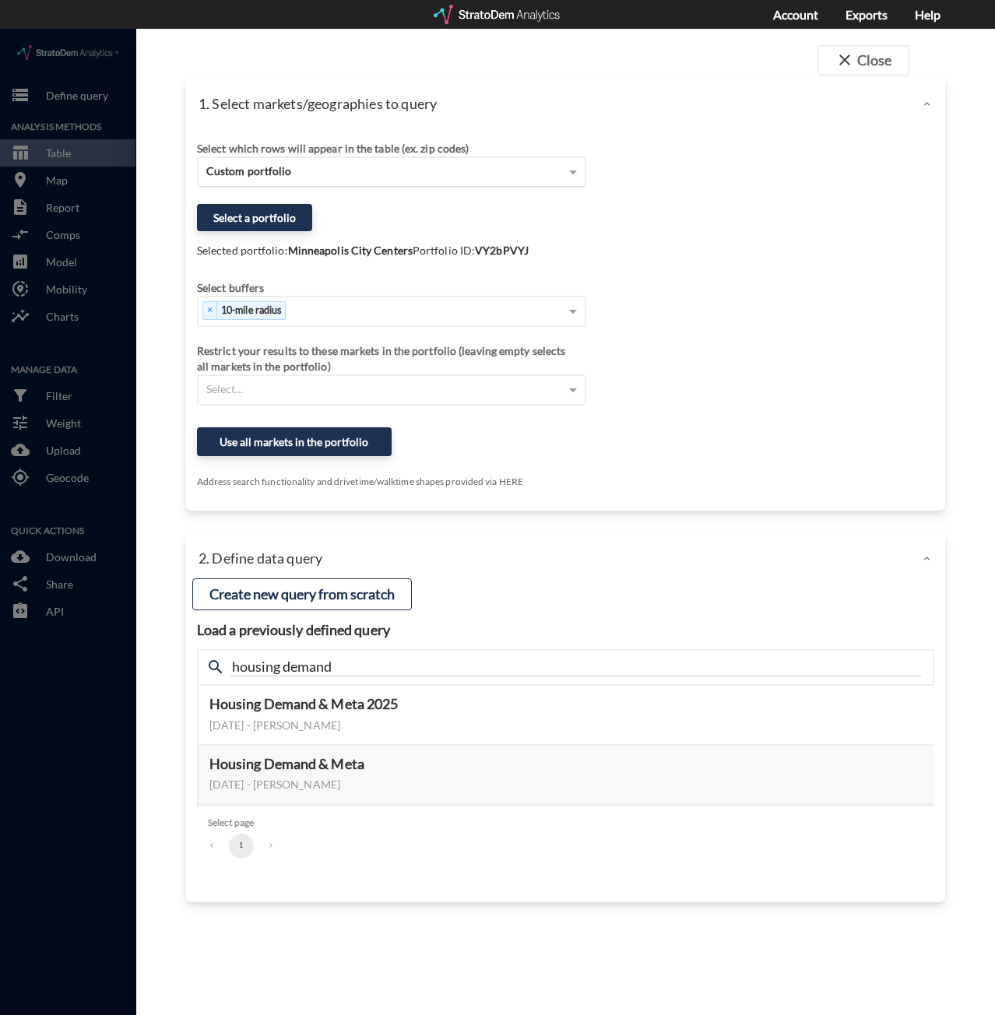
click div "Custom portfolio"
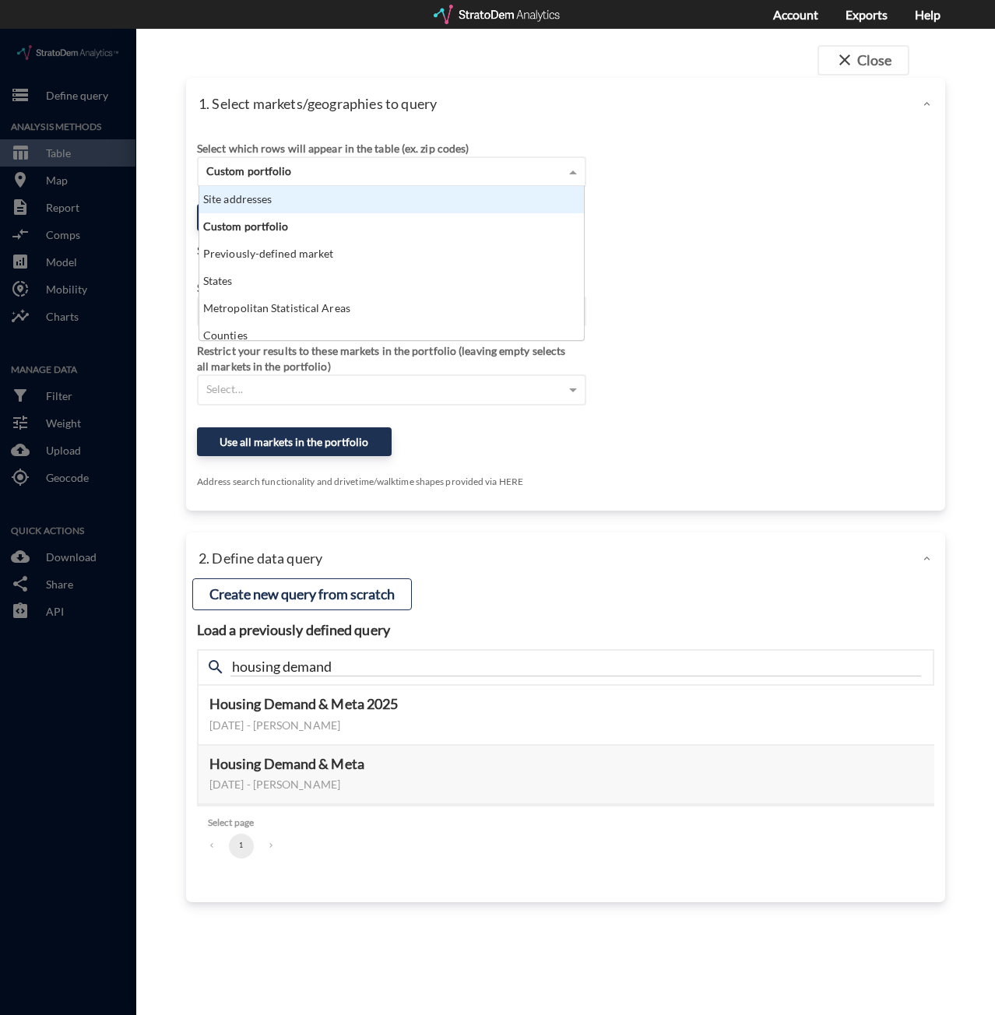
click div "Site addresses"
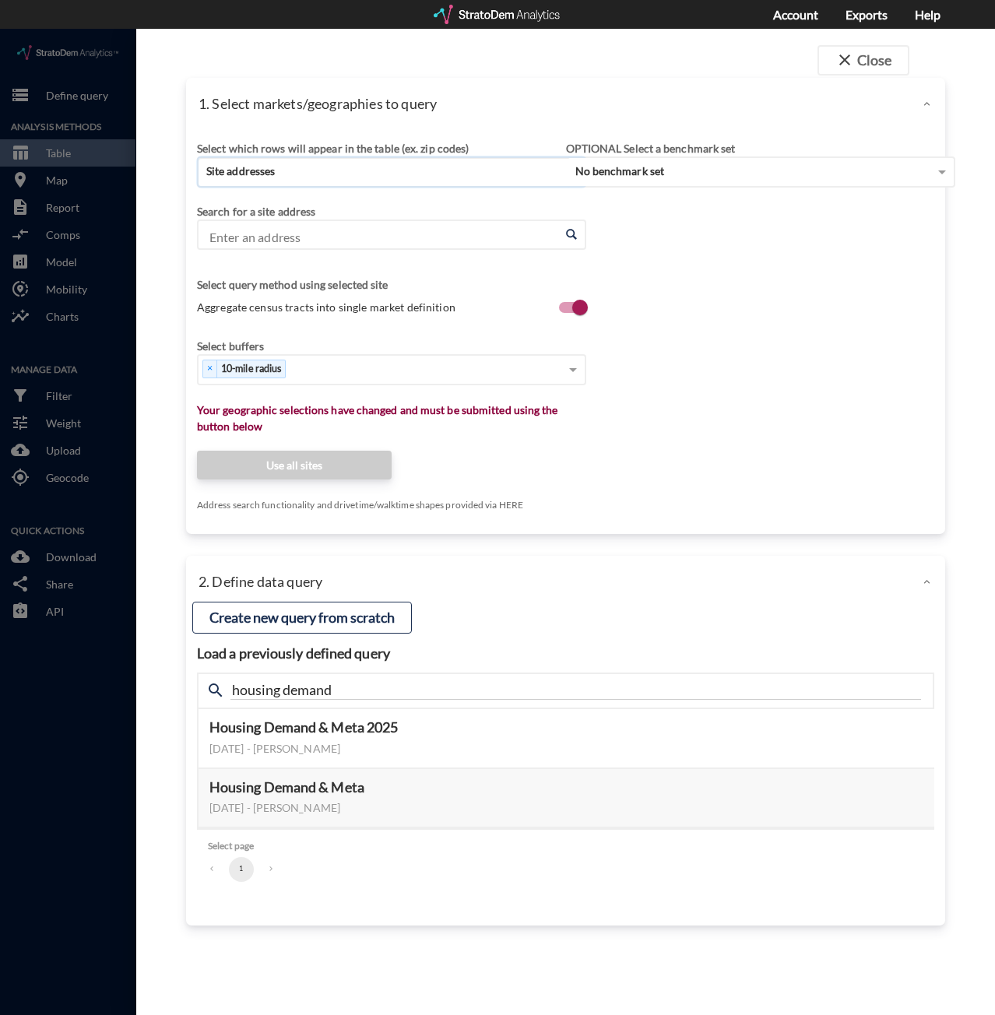
click input "Enter an address"
paste input "2400 W 66th St, Richfield, MN 55423"
click li "2400 W 66th St, Richfield, Minnesota"
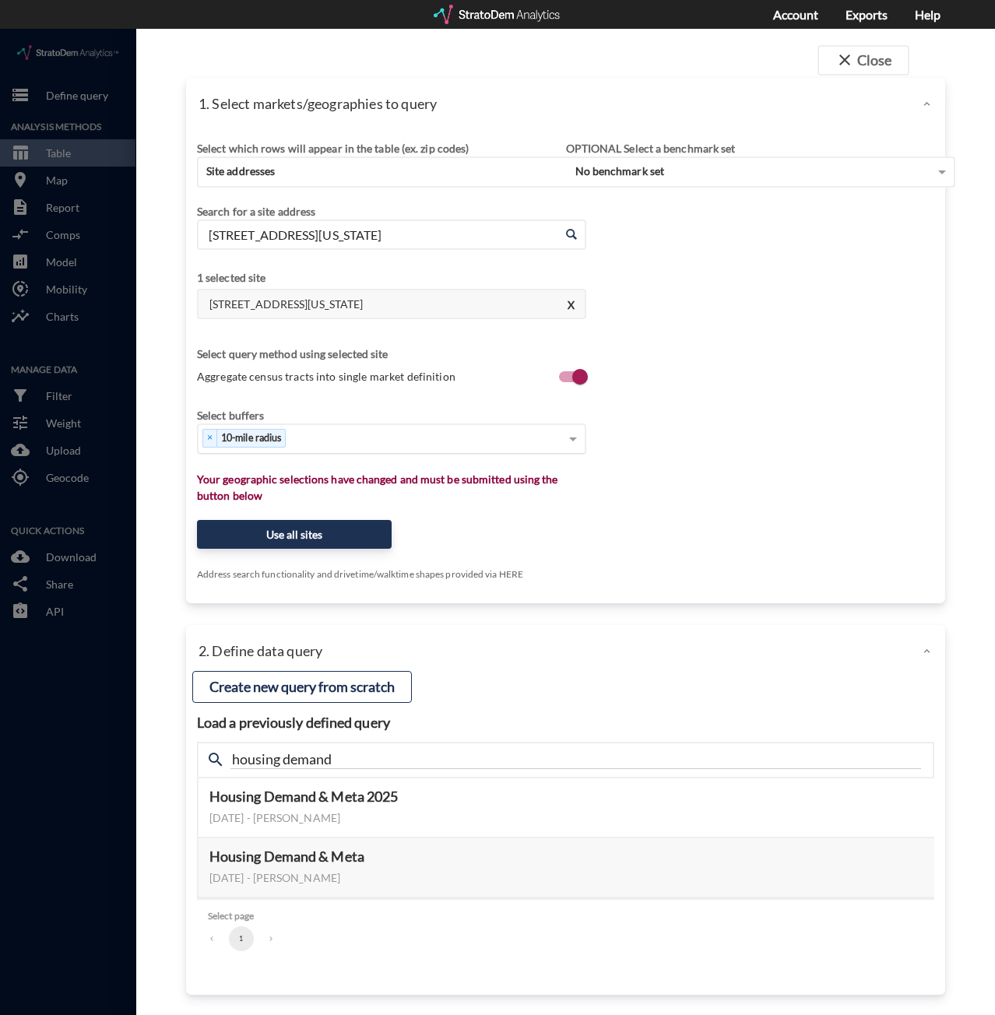
type input "2400 W 66th St, Richfield, Minnesota"
click span "10-mile radius"
click div "Select..."
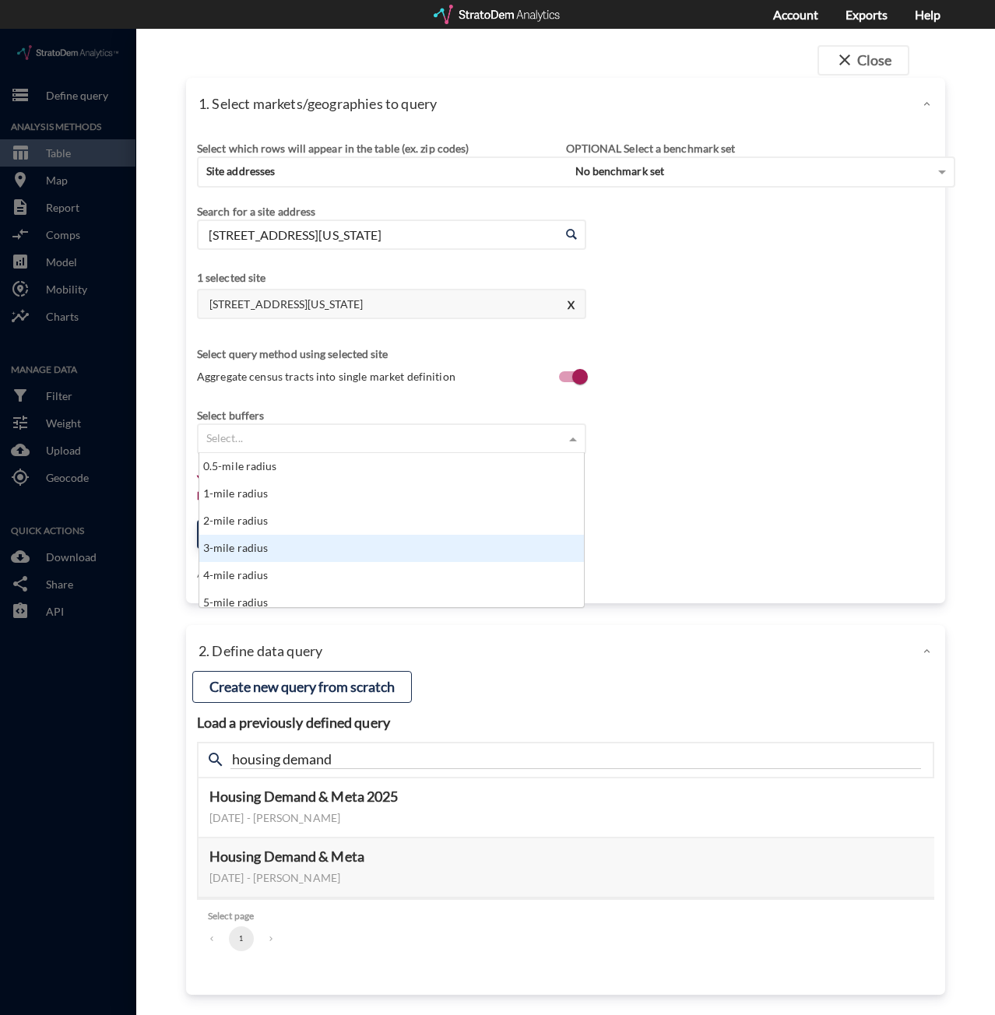
click div "3-mile radius"
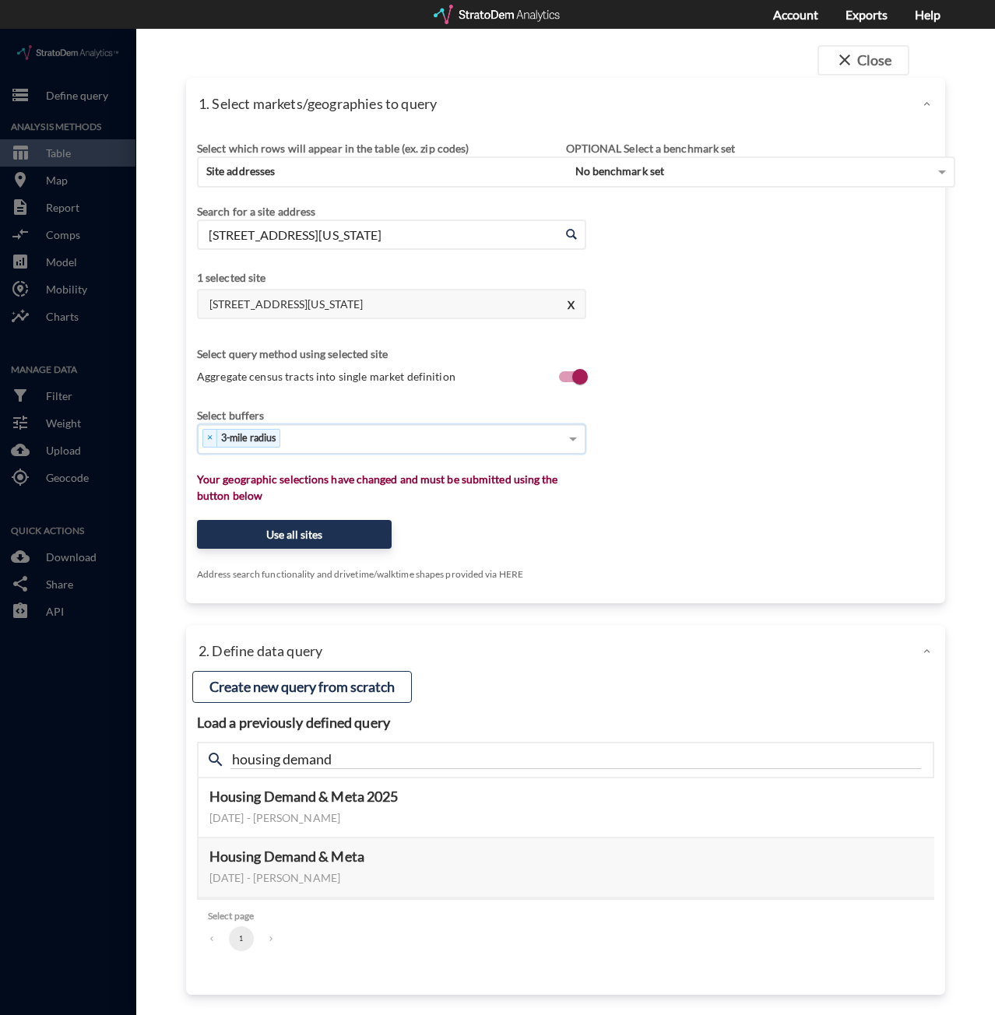
click div "× 3-mile radius"
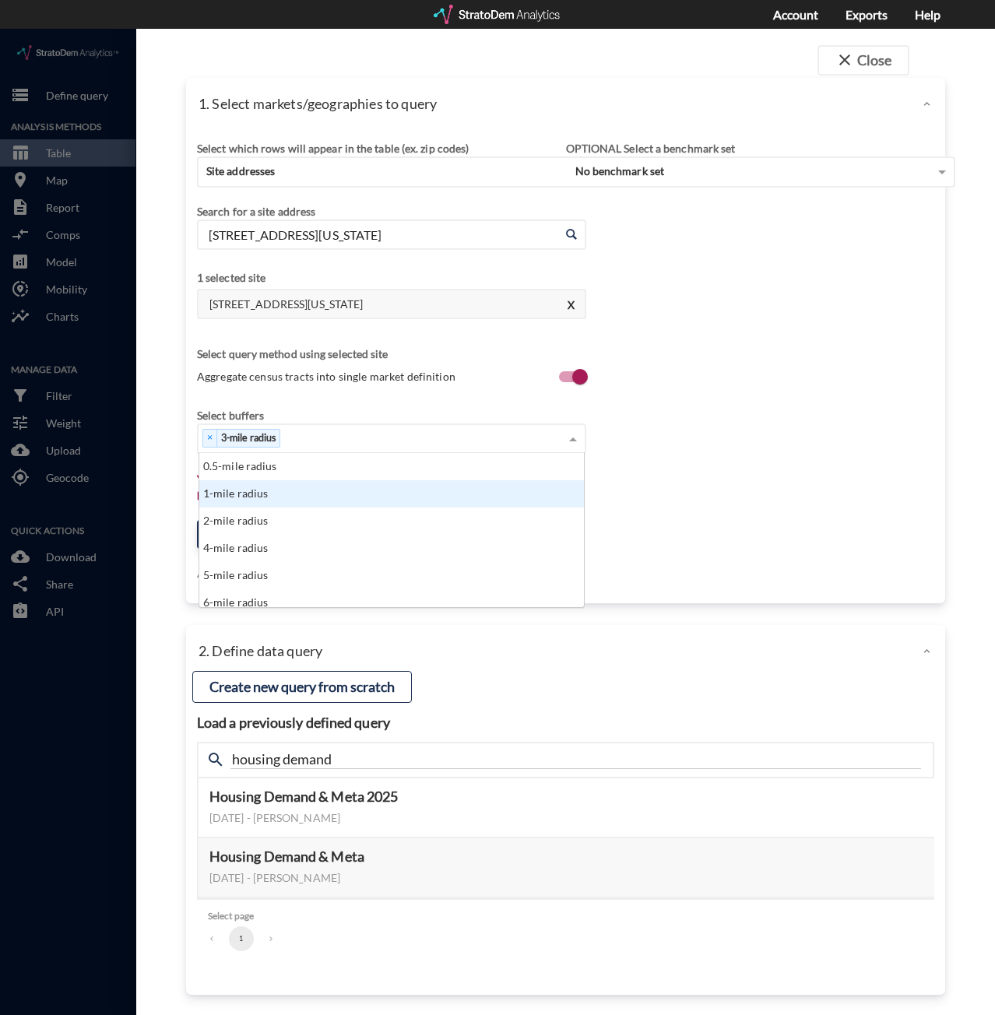
click div "1-mile radius"
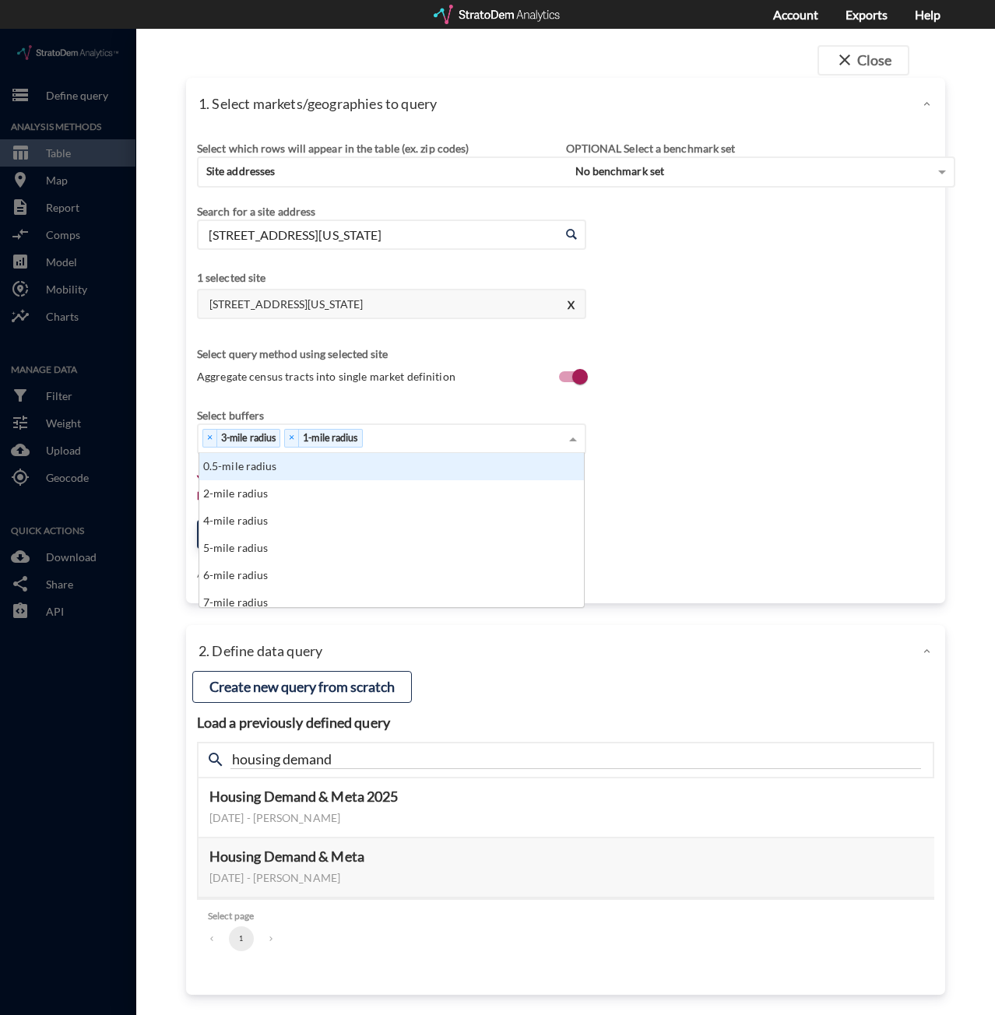
click div "× 3-mile radius × 1-mile radius"
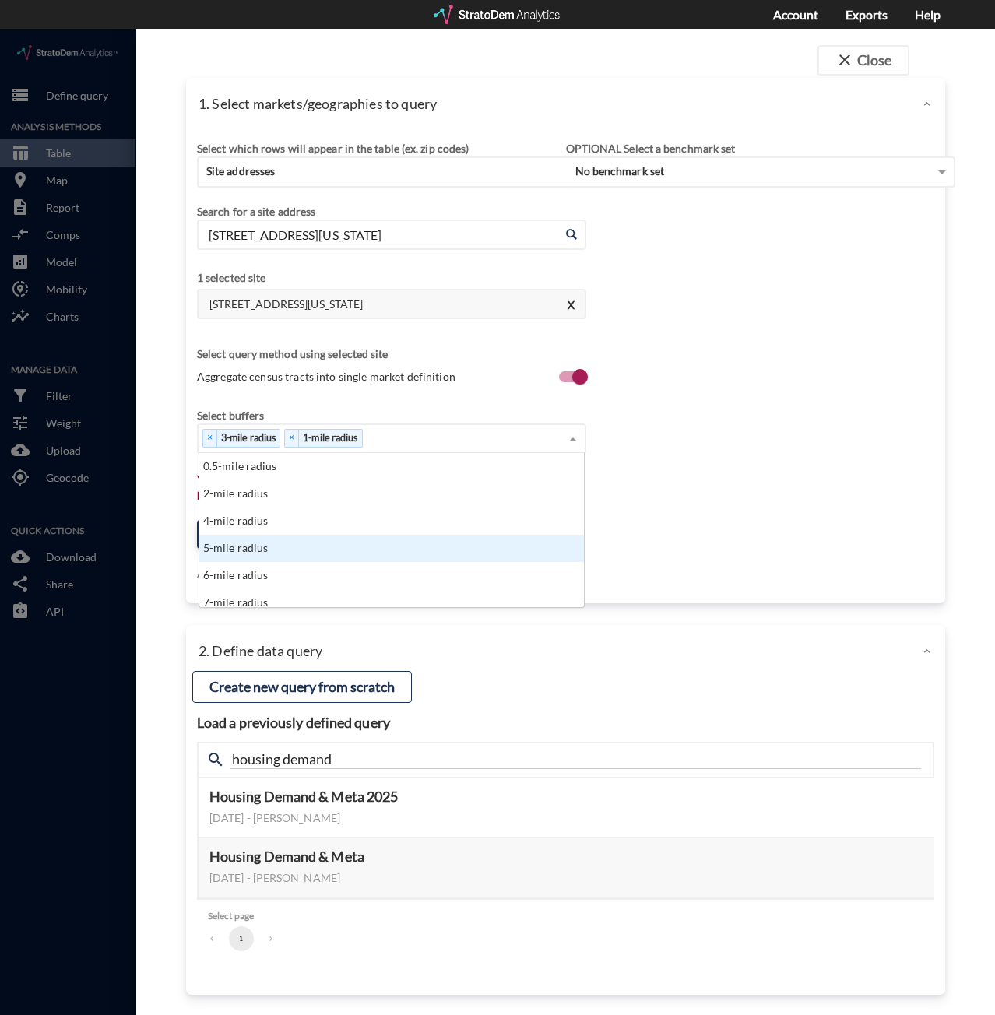
click div "5-mile radius"
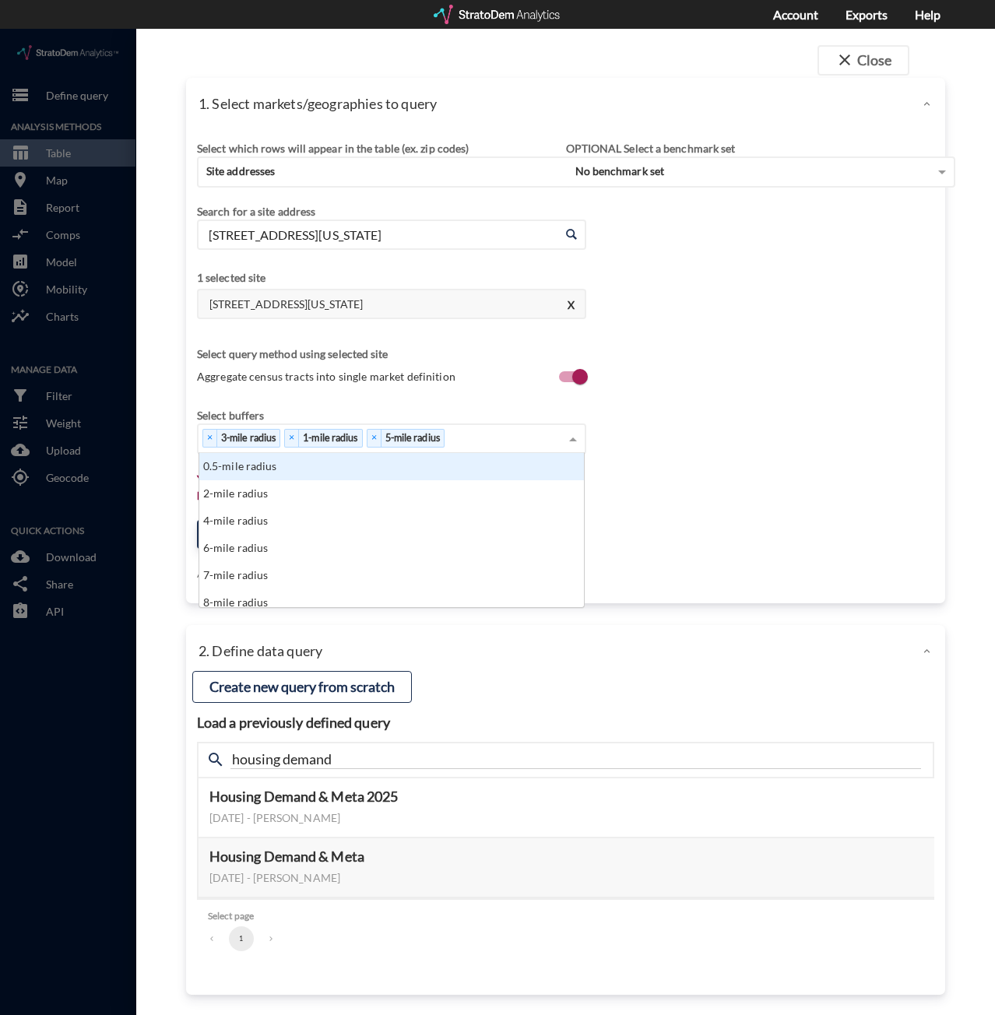
click div "× 3-mile radius × 1-mile radius × 5-mile radius"
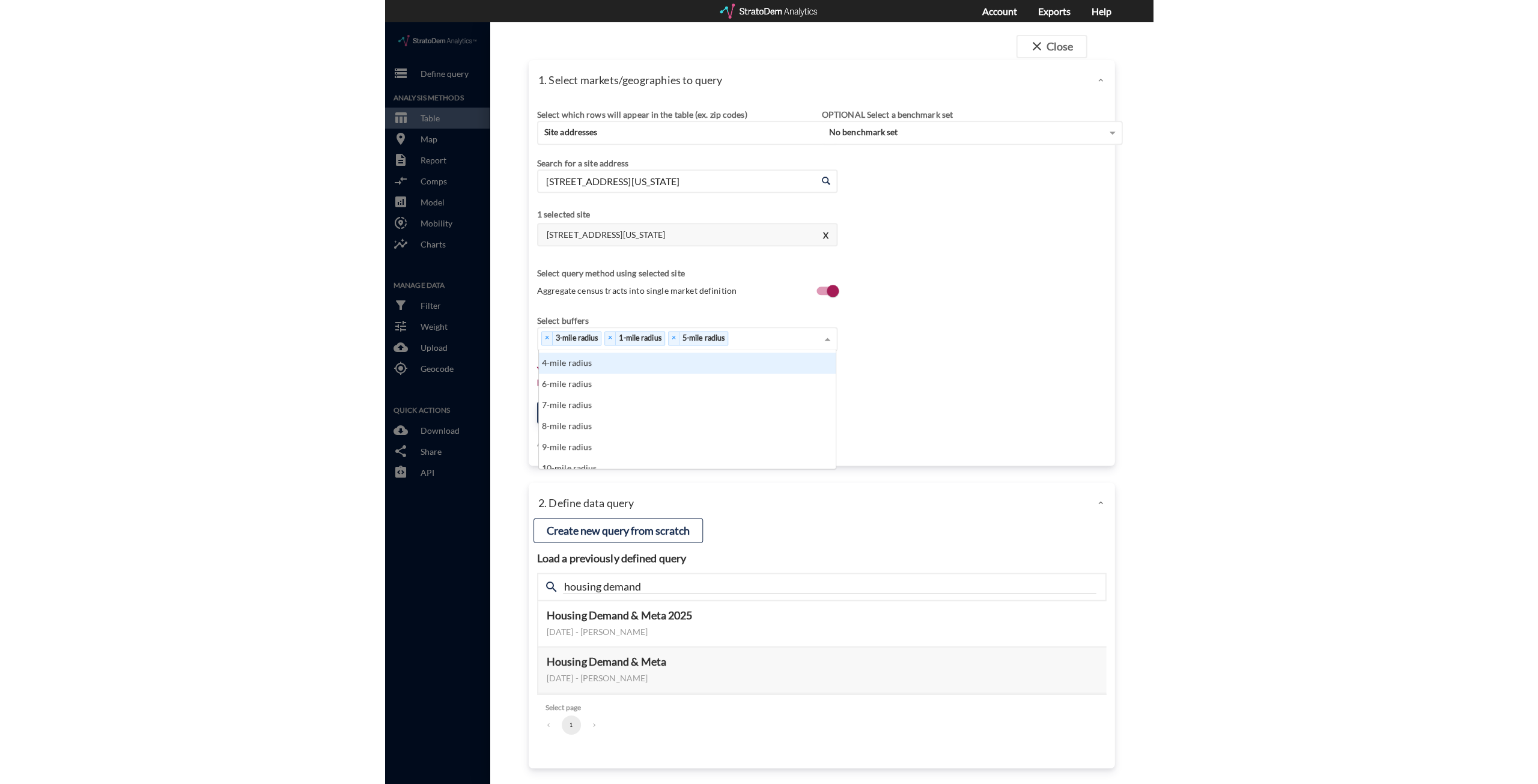
scroll to position [60, 0]
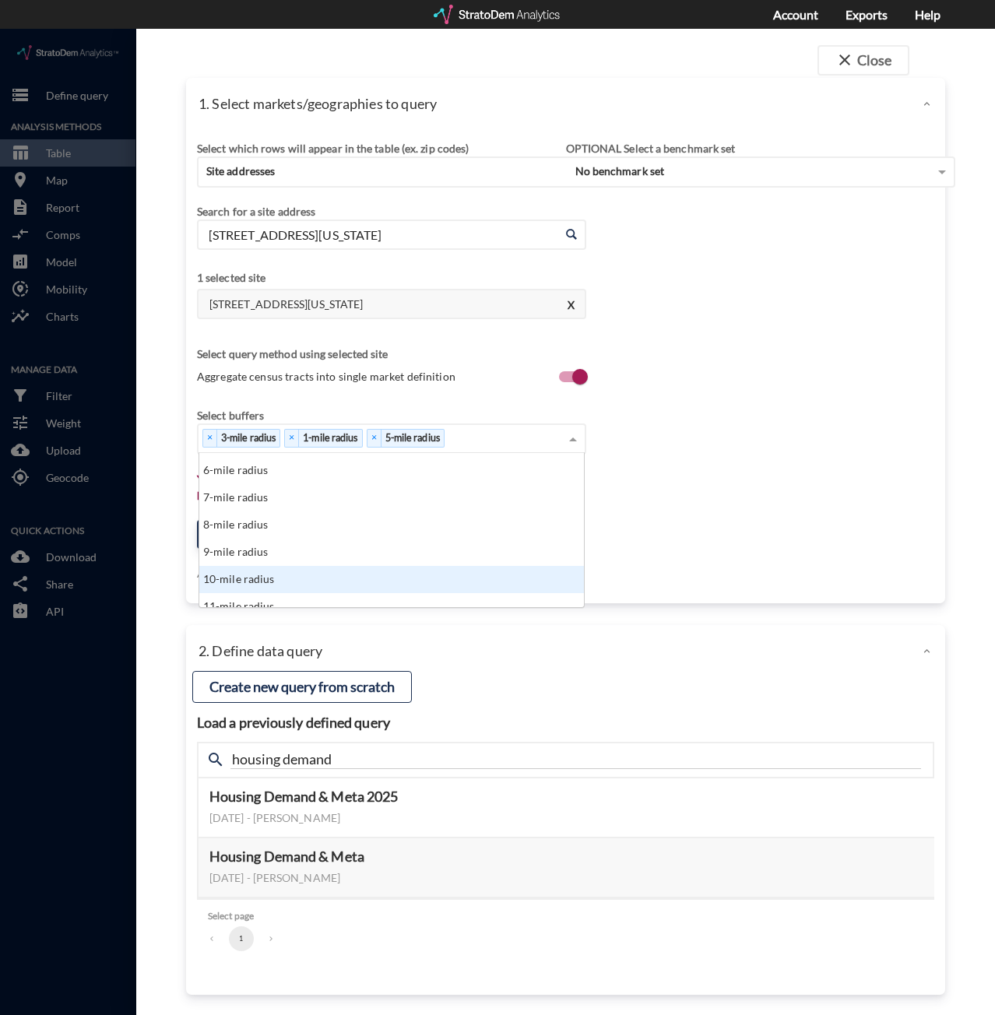
click div "10-mile radius"
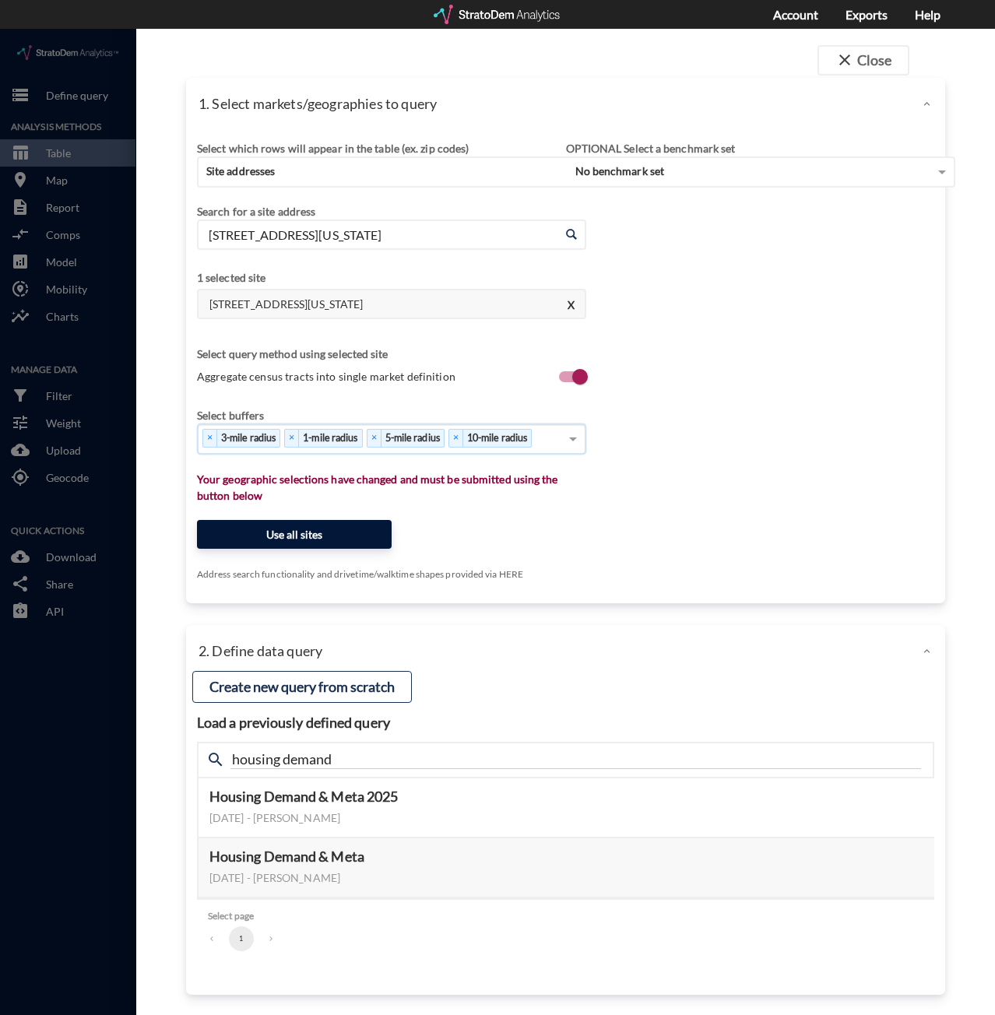
click button "Use all sites"
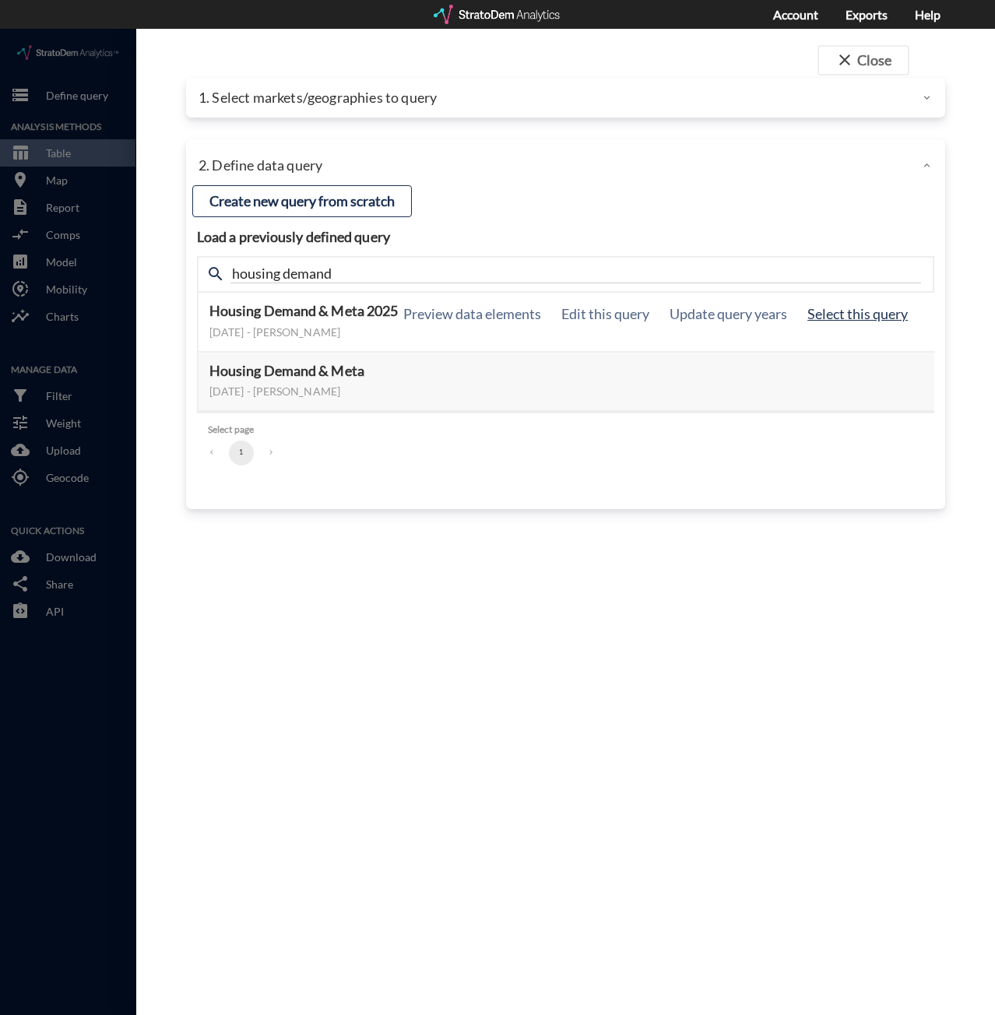
click button "Select this query"
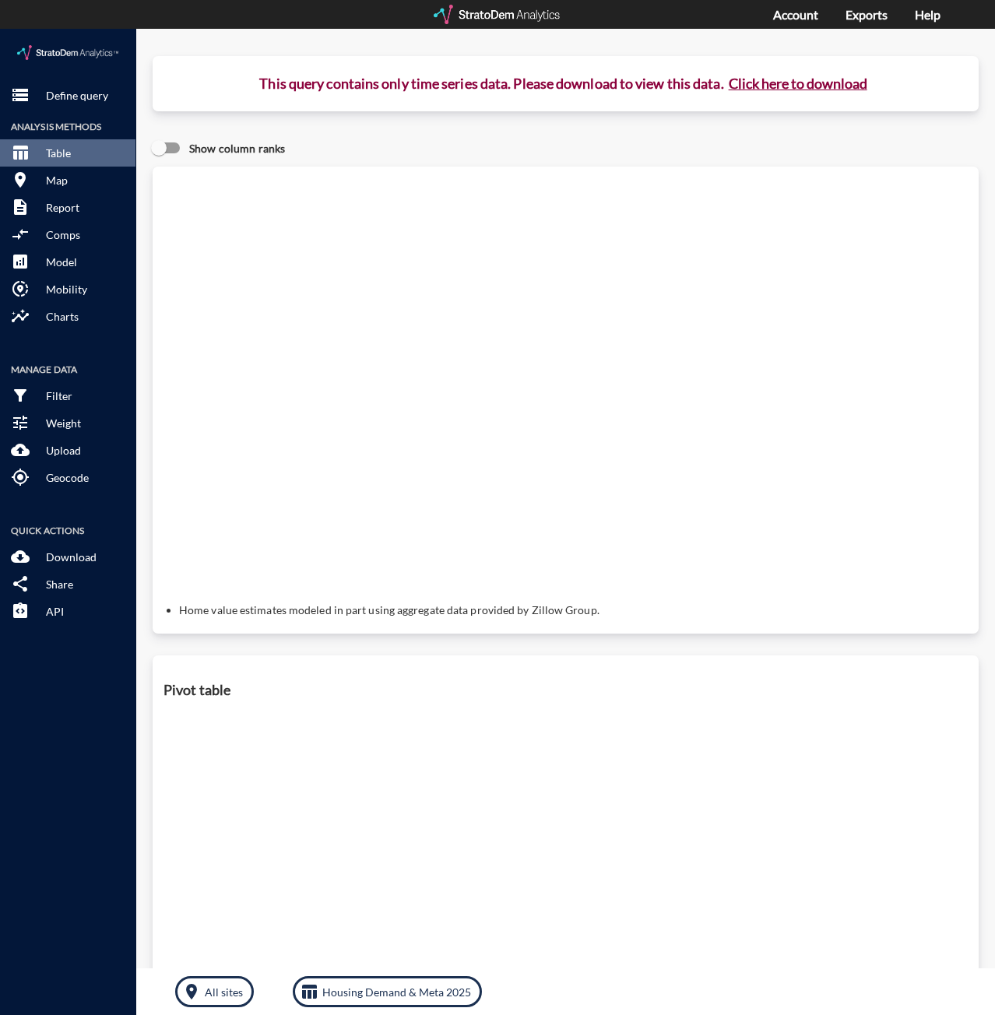
click button "Click here to download"
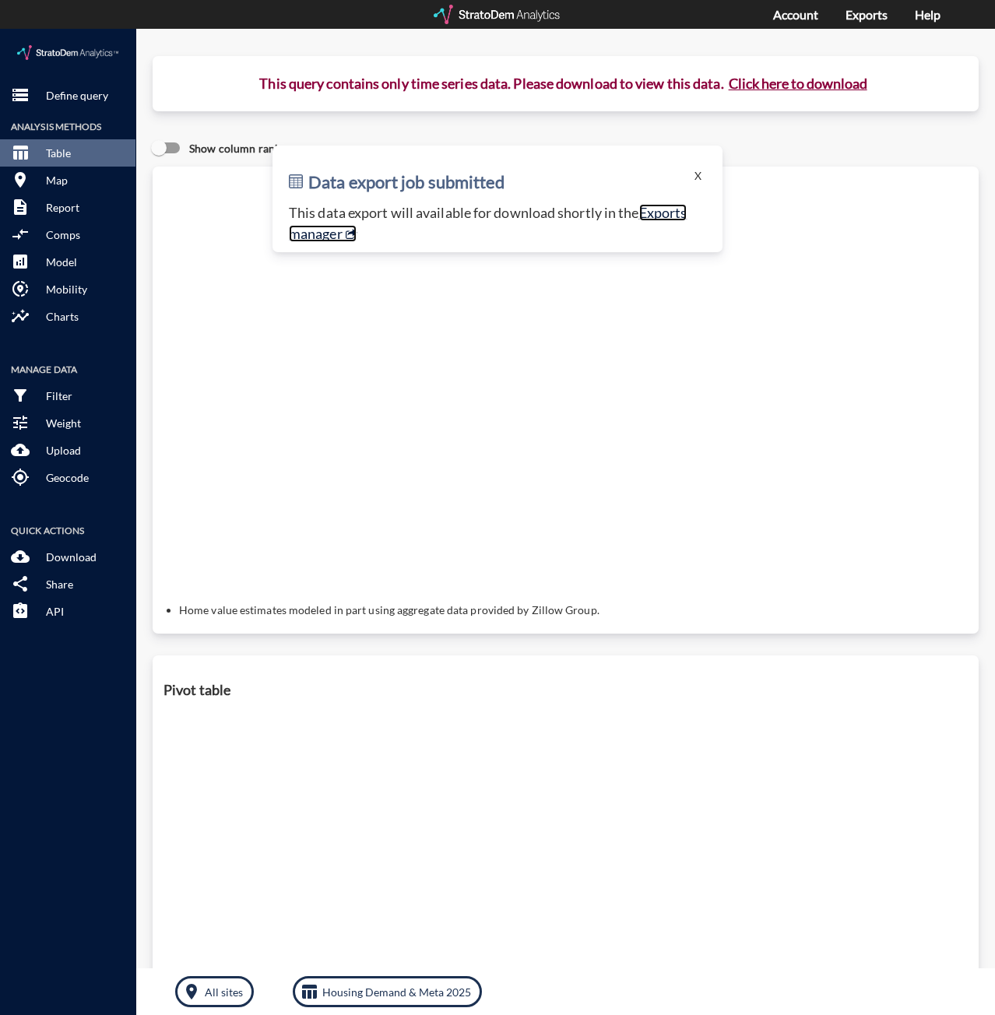
click link "Exports manager"
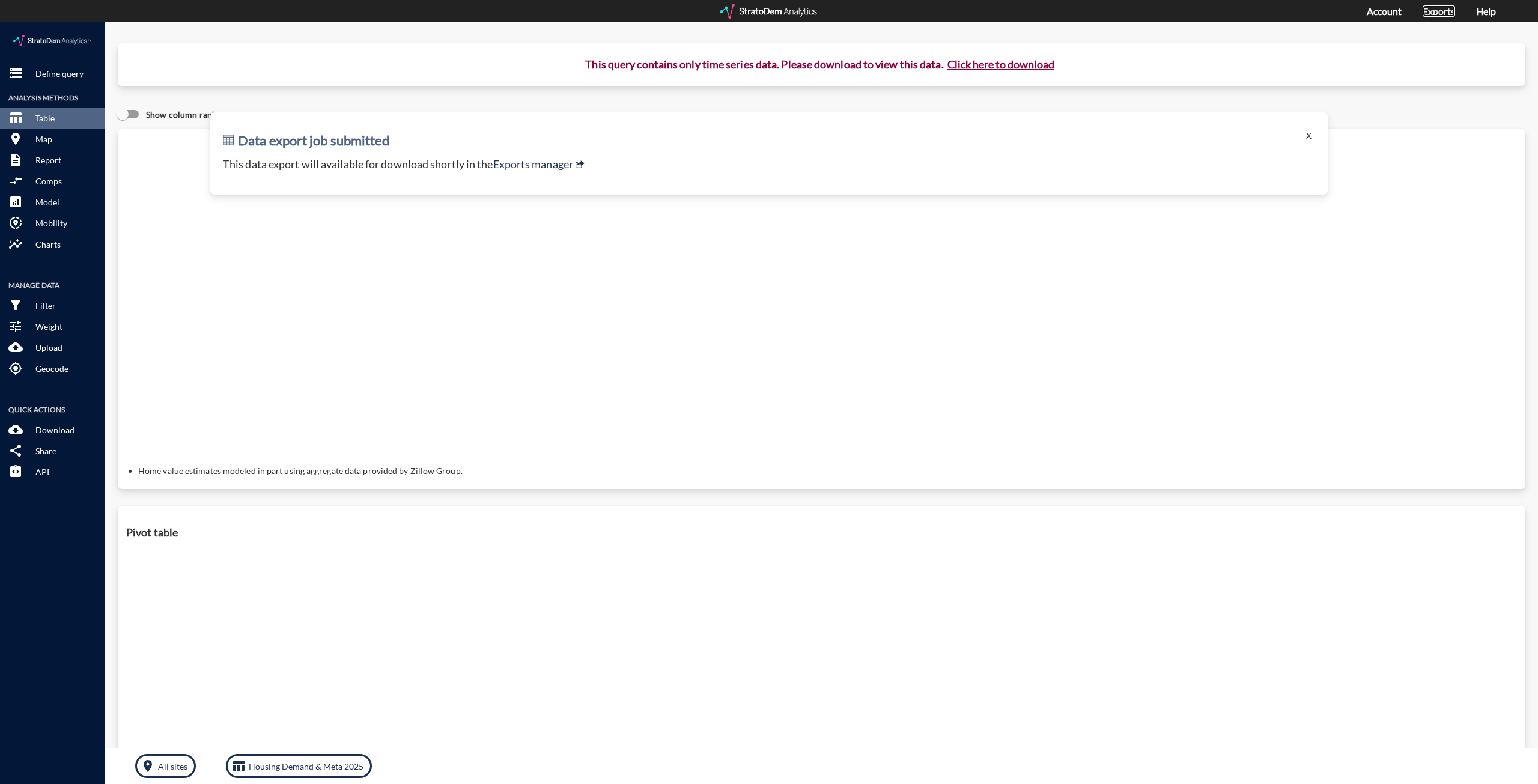
click at [767, 10] on link "Exports" at bounding box center [1439, 11] width 32 height 12
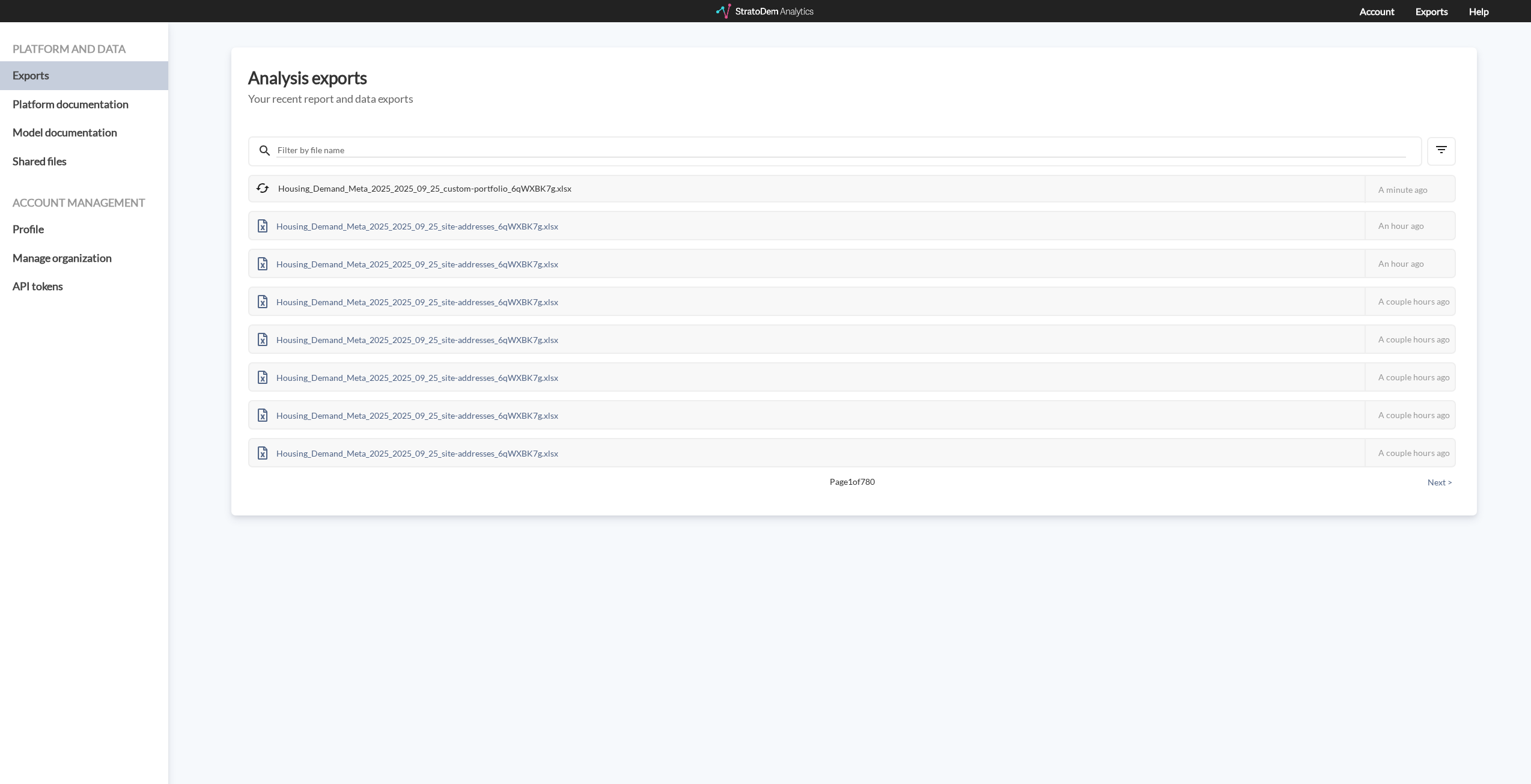
drag, startPoint x: 957, startPoint y: 116, endPoint x: 633, endPoint y: 34, distance: 334.2
click at [957, 116] on div "Housing_Demand_Meta_2025_2025_09_25_custom-portfolio_6qWXBK7g.xlsx This job fai…" at bounding box center [854, 302] width 1212 height 384
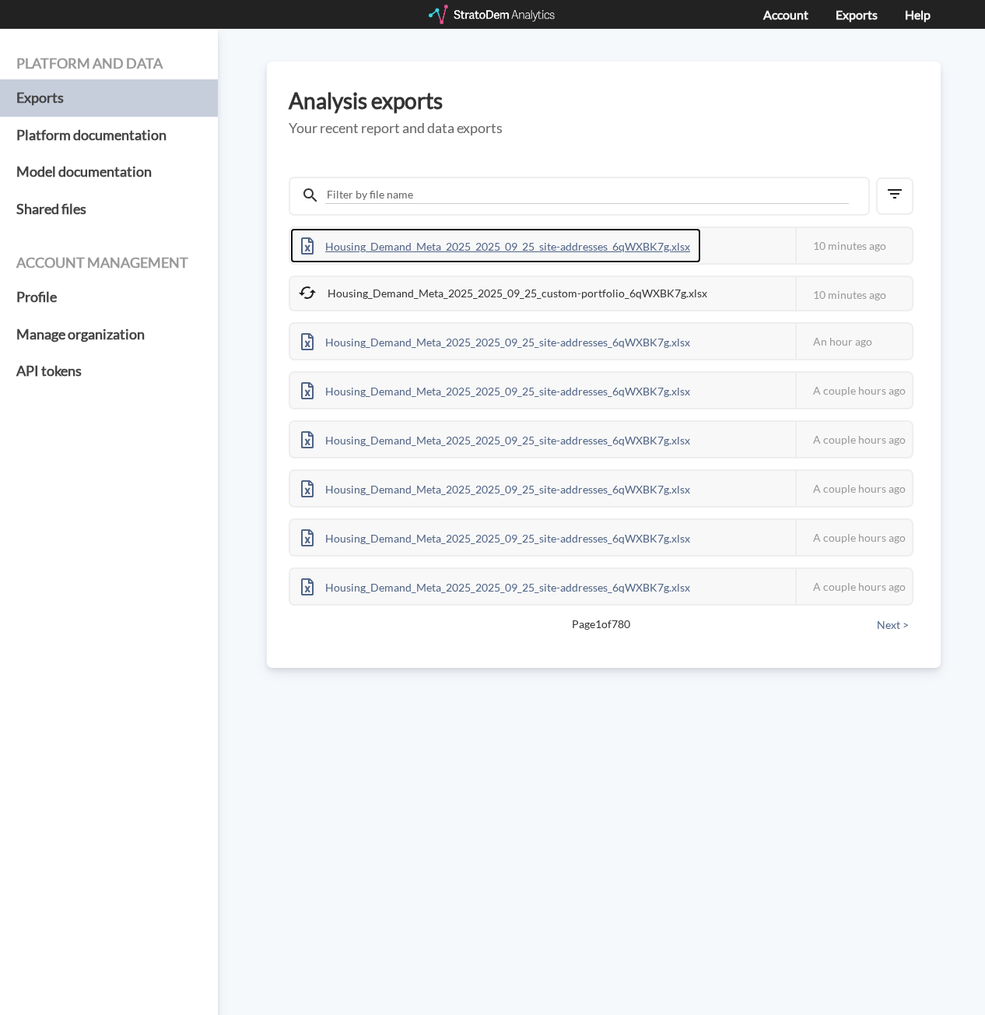
click at [554, 247] on div "Housing_Demand_Meta_2025_2025_09_25_site-addresses_6qWXBK7g.xlsx" at bounding box center [495, 245] width 411 height 35
